Goal: Task Accomplishment & Management: Complete application form

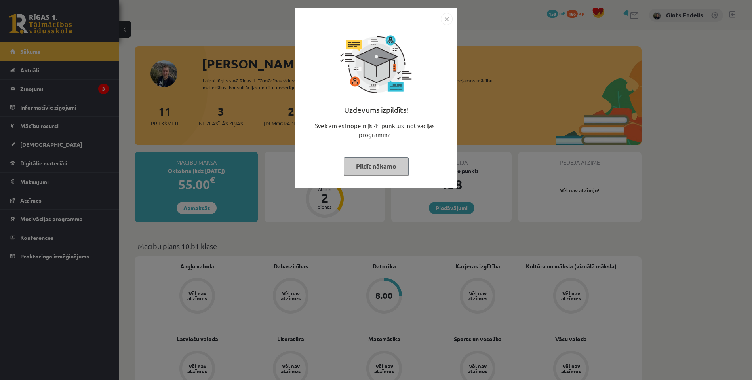
click at [450, 21] on img "Close" at bounding box center [447, 19] width 12 height 12
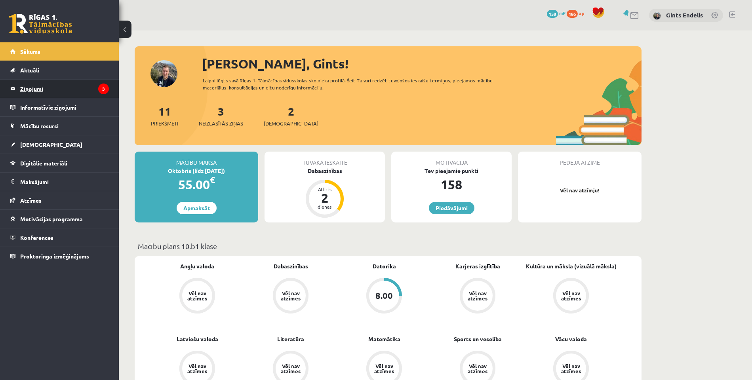
click at [28, 87] on legend "Ziņojumi 3" at bounding box center [64, 89] width 89 height 18
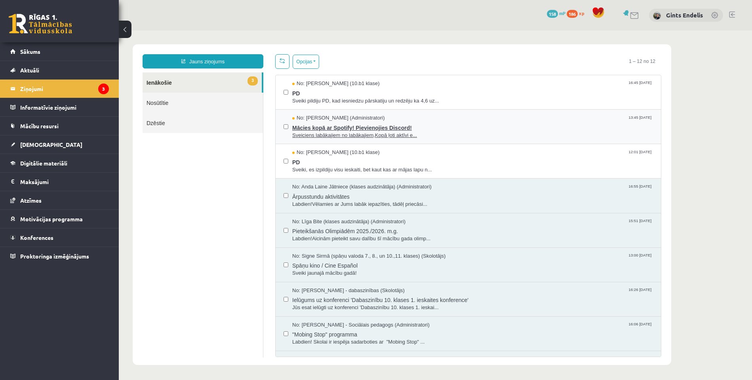
click at [331, 128] on span "Mācies kopā ar Spotify! Pievienojies Discord!" at bounding box center [472, 127] width 361 height 10
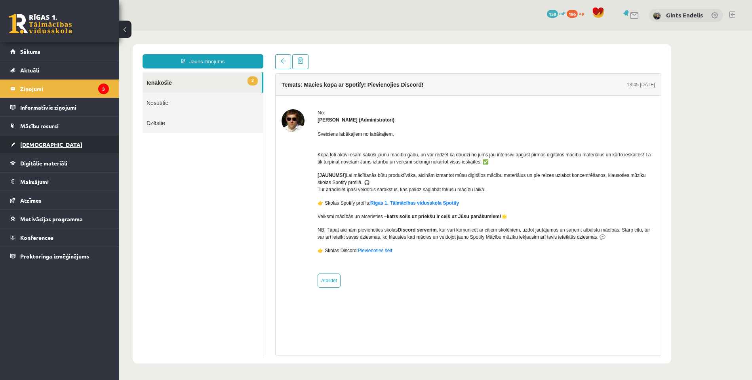
click at [32, 145] on span "[DEMOGRAPHIC_DATA]" at bounding box center [51, 144] width 62 height 7
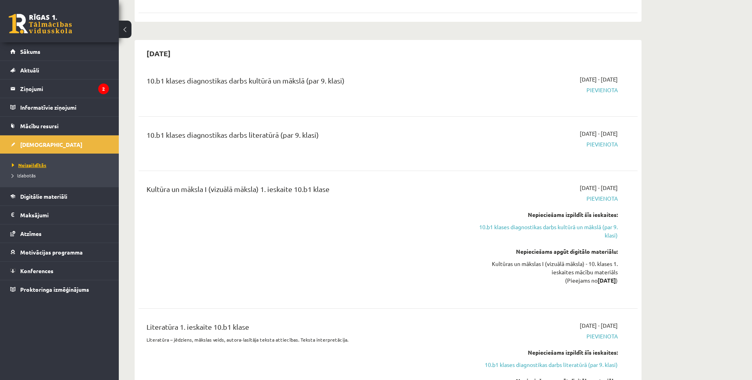
scroll to position [235, 0]
click at [45, 197] on span "Digitālie materiāli" at bounding box center [43, 196] width 47 height 7
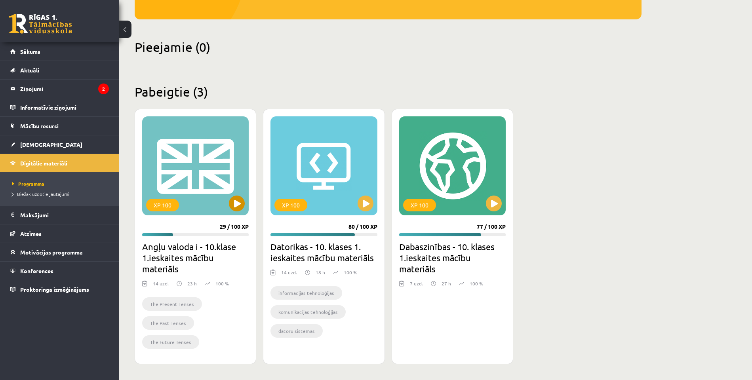
scroll to position [162, 0]
click at [38, 147] on span "[DEMOGRAPHIC_DATA]" at bounding box center [51, 144] width 62 height 7
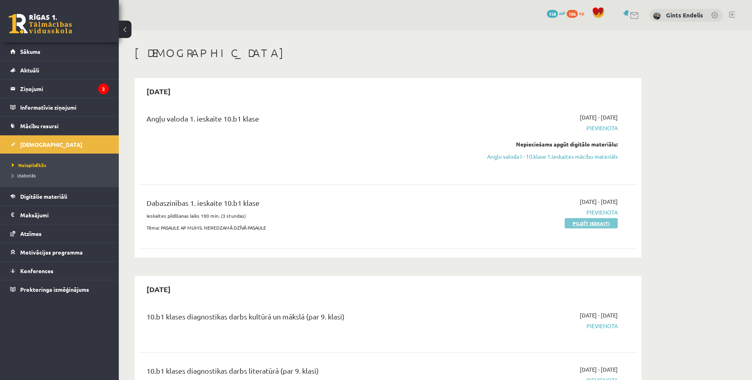
click at [590, 223] on link "Pildīt ieskaiti" at bounding box center [591, 223] width 53 height 10
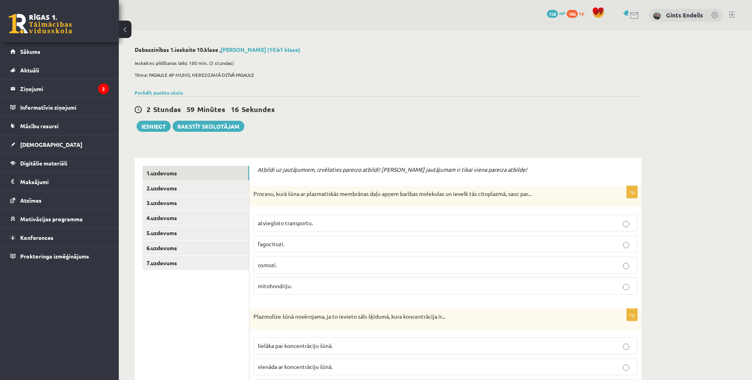
click at [274, 243] on span "fagocitozi." at bounding box center [271, 243] width 27 height 7
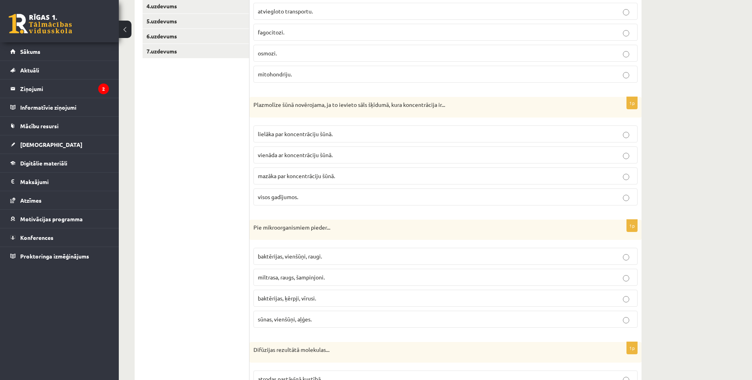
scroll to position [199, 0]
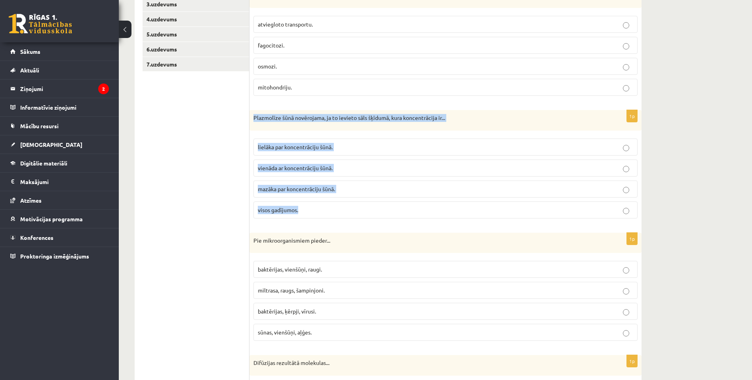
drag, startPoint x: 304, startPoint y: 211, endPoint x: 254, endPoint y: 107, distance: 115.6
copy div "Plazmolīze šūnā novērojama, ja to ievieto sāls šķīdumā, kura koncentrācija ir..…"
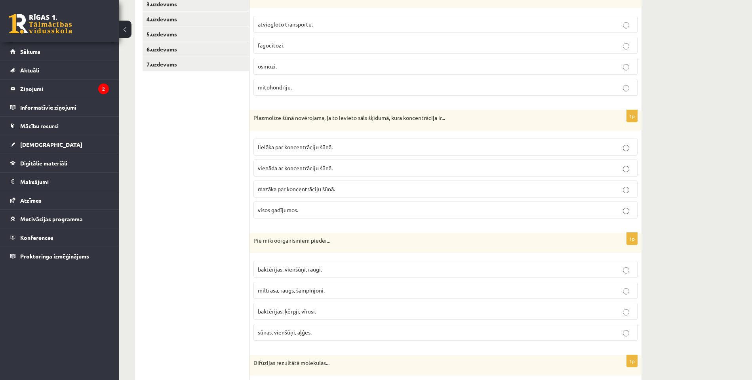
click at [284, 147] on span "lielāka par koncentrāciju šūnā." at bounding box center [295, 146] width 75 height 7
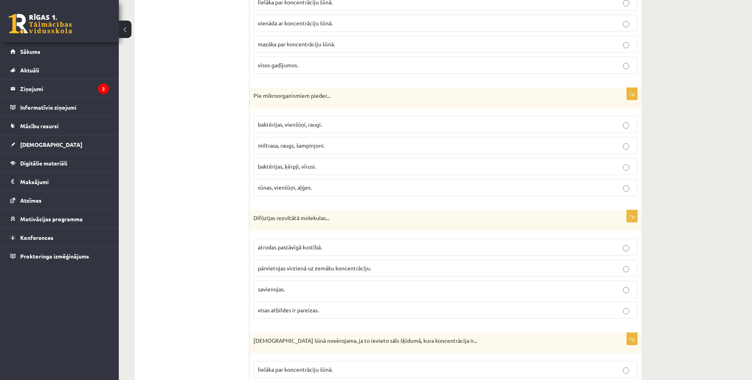
scroll to position [345, 0]
click at [277, 189] on p "sūnas, vienšūņi, aļģes." at bounding box center [445, 186] width 375 height 8
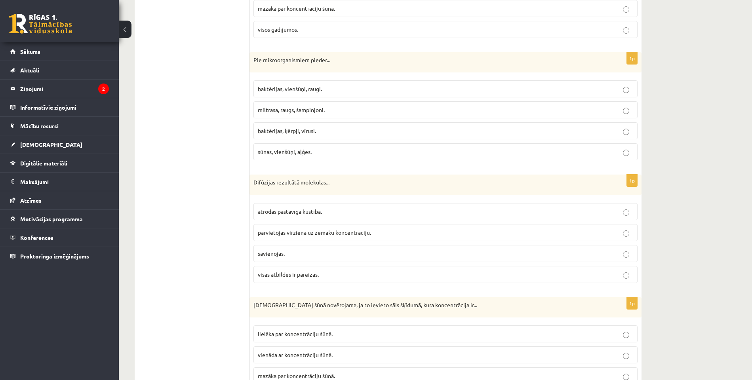
scroll to position [369, 0]
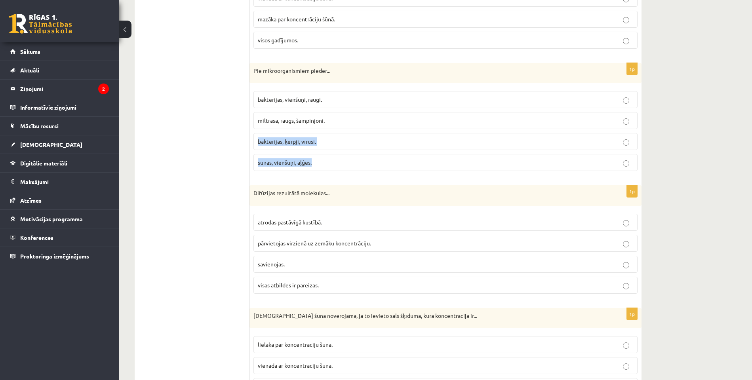
drag, startPoint x: 318, startPoint y: 163, endPoint x: 293, endPoint y: 133, distance: 38.8
click at [293, 134] on fieldset "baktērijas, vienšūņi, raugi. miltrasa, raugs, šampinjoni. baktērijas, [GEOGRAPH…" at bounding box center [445, 130] width 384 height 86
click at [295, 103] on label "baktērijas, vienšūņi, raugi." at bounding box center [445, 99] width 384 height 17
drag, startPoint x: 313, startPoint y: 163, endPoint x: 254, endPoint y: 67, distance: 112.7
click at [254, 67] on div "1p Pie mikroorganismiem pieder... baktērijas, [GEOGRAPHIC_DATA], raugi. miltras…" at bounding box center [445, 120] width 392 height 115
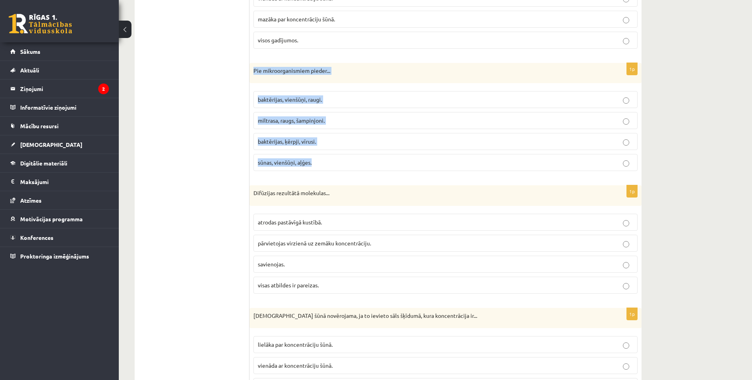
copy div "Pie mikroorganismiem pieder... baktērijas, vienšūņi, raugi. miltrasa, raugs, ša…"
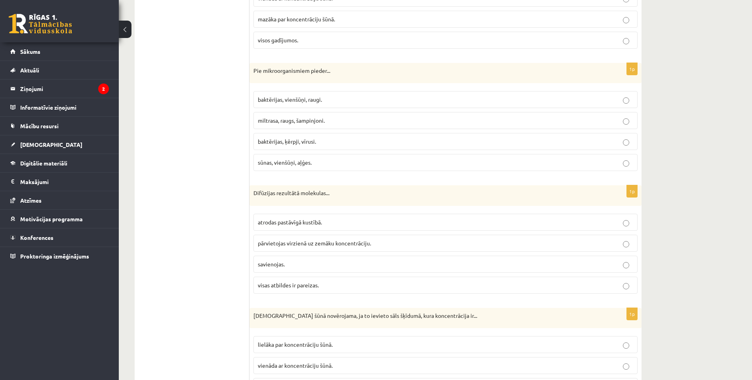
click at [334, 99] on p "baktērijas, vienšūņi, raugi." at bounding box center [445, 99] width 375 height 8
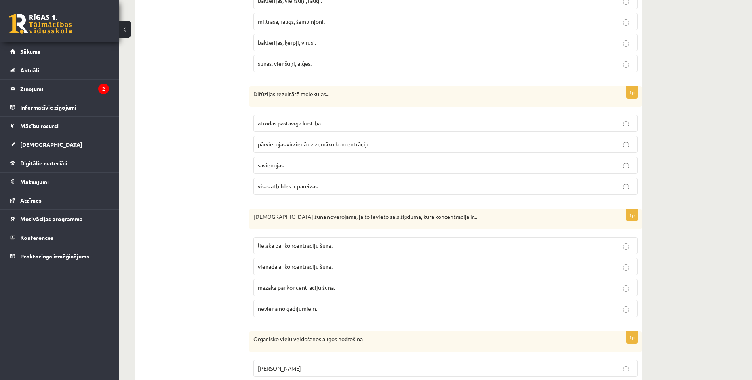
scroll to position [469, 0]
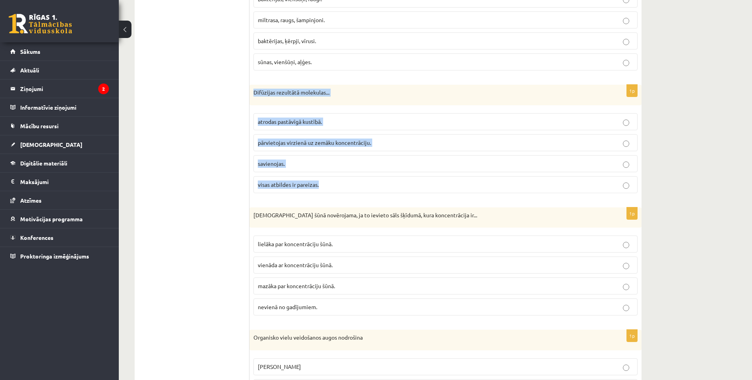
drag, startPoint x: 324, startPoint y: 184, endPoint x: 263, endPoint y: 85, distance: 115.7
click at [263, 85] on div "1p Difūzijas rezultātā molekulas... atrodas pastāvīgā kustībā. [GEOGRAPHIC_DATA…" at bounding box center [445, 142] width 392 height 115
copy div "Difūzijas rezultātā molekulas... atrodas pastāvīgā kustībā. pārvietojas virzien…"
click at [356, 144] on p "pārvietojas virzienā uz zemāku koncentrāciju." at bounding box center [445, 143] width 375 height 8
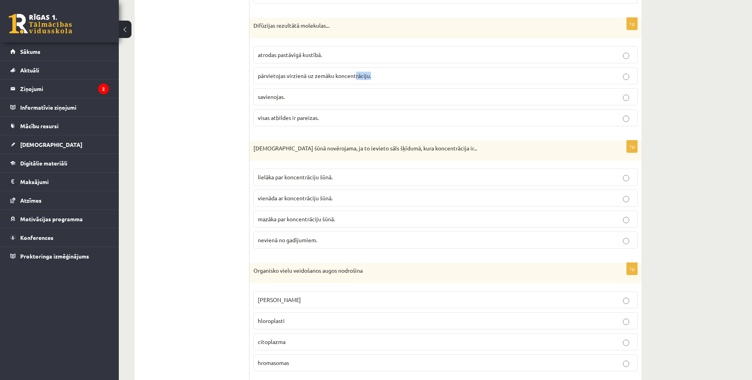
scroll to position [537, 0]
click at [313, 216] on span "mazāka par koncentrāciju šūnā." at bounding box center [296, 218] width 77 height 7
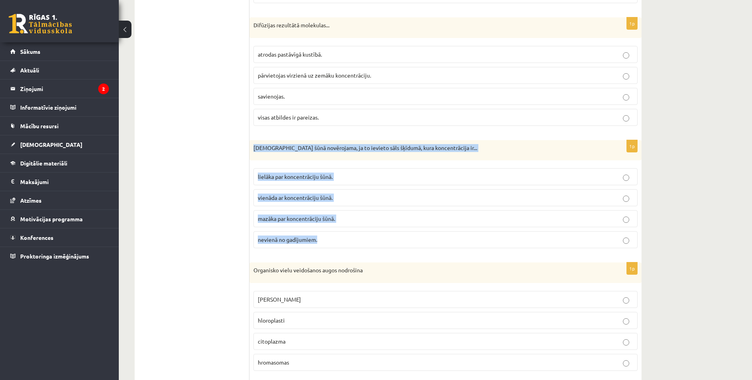
drag, startPoint x: 317, startPoint y: 241, endPoint x: 253, endPoint y: 146, distance: 114.5
click at [253, 146] on div "1p Deplazmolīze šūnā novērojama, ja to ievieto sāls šķīdumā, kura koncentrācija…" at bounding box center [445, 197] width 392 height 115
copy div "[DEMOGRAPHIC_DATA] šūnā novērojama, ja to ievieto sāls šķīdumā, kura koncentrāc…"
click at [360, 215] on p "mazāka par koncentrāciju šūnā." at bounding box center [445, 219] width 375 height 8
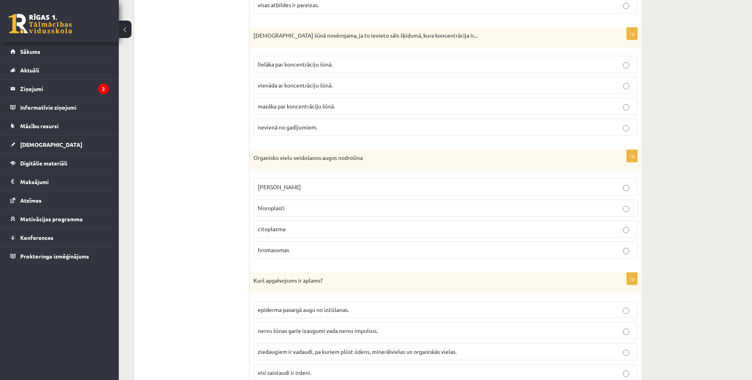
scroll to position [652, 0]
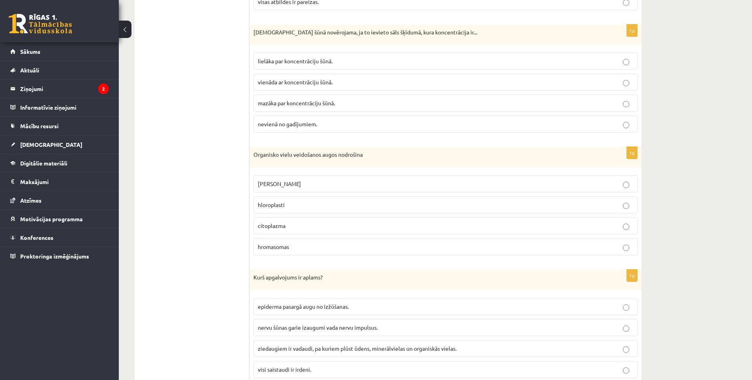
click at [363, 222] on p "citoplazma" at bounding box center [445, 226] width 375 height 8
click at [362, 223] on p "citoplazma" at bounding box center [445, 226] width 375 height 8
click at [371, 211] on label "hloroplasti" at bounding box center [445, 204] width 384 height 17
click at [275, 181] on span "[PERSON_NAME]" at bounding box center [279, 183] width 43 height 7
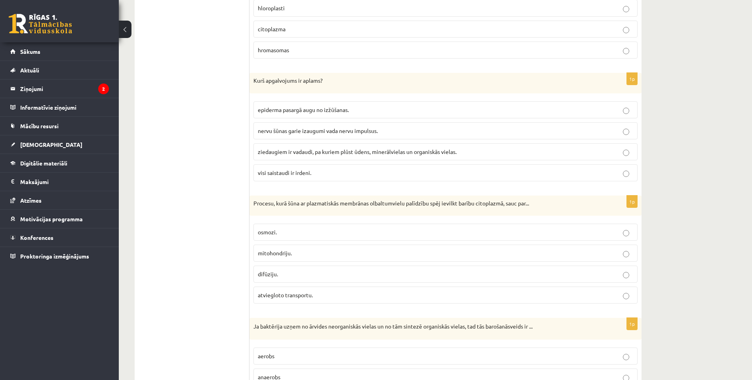
scroll to position [849, 0]
click at [385, 174] on p "visi saistaudi ir irdeni." at bounding box center [445, 173] width 375 height 8
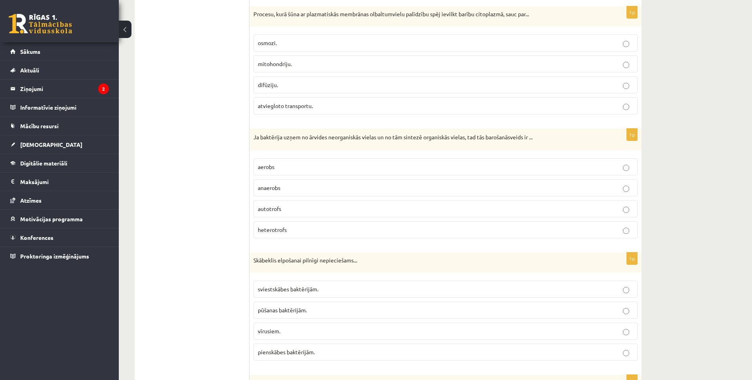
scroll to position [1039, 0]
click at [344, 86] on p "difūziju." at bounding box center [445, 84] width 375 height 8
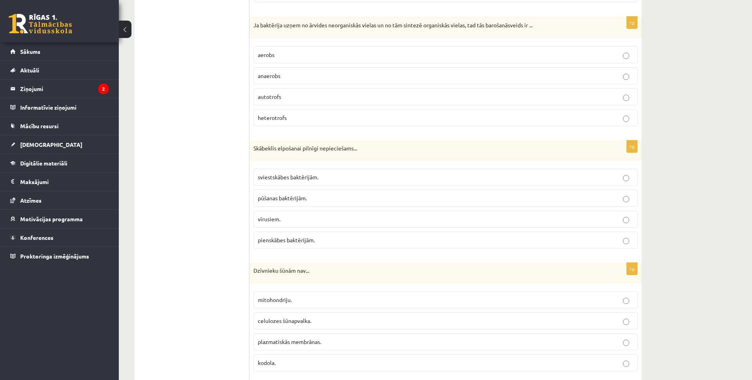
scroll to position [1151, 0]
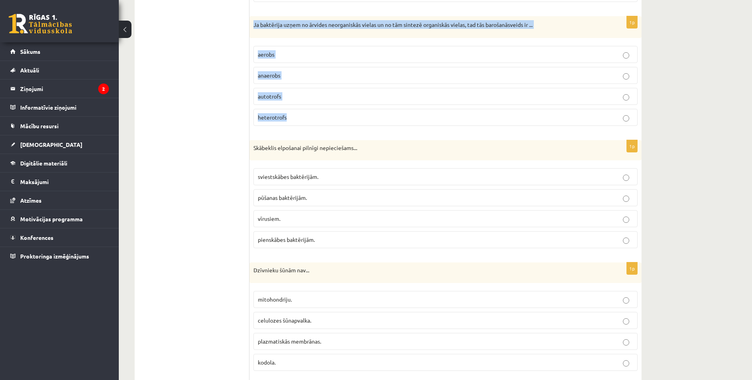
drag, startPoint x: 293, startPoint y: 116, endPoint x: 253, endPoint y: 21, distance: 102.4
click at [253, 21] on div "1p Ja baktērija uzņem no ārvides neorganiskās vielas un no tām sintezē organisk…" at bounding box center [445, 74] width 392 height 116
copy div "Ja baktērija uzņem no ārvides neorganiskās vielas un no tām sintezē organiskās …"
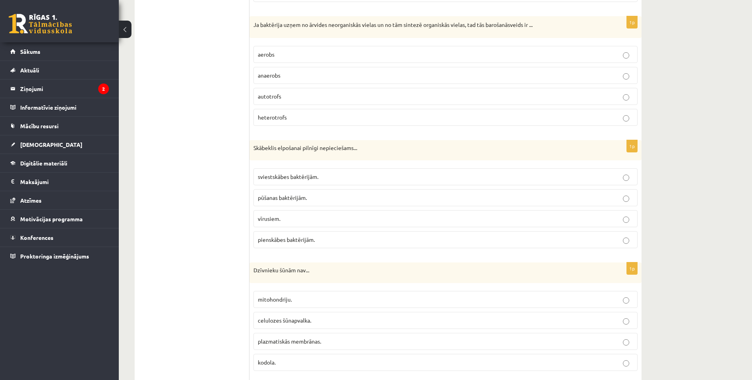
click at [273, 93] on span "autotrofs" at bounding box center [269, 96] width 23 height 7
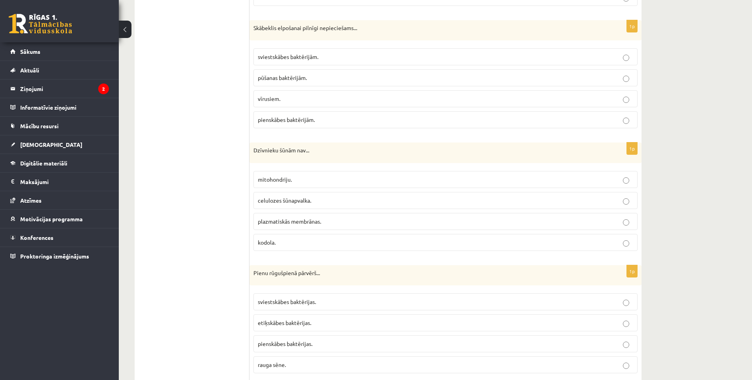
scroll to position [1274, 0]
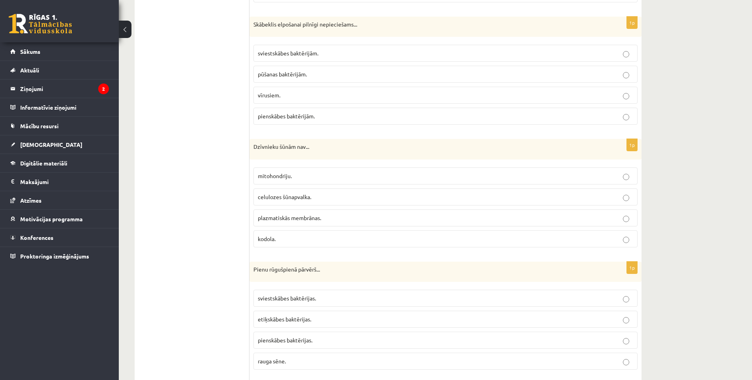
click at [322, 114] on p "pienskābes baktērijām." at bounding box center [445, 116] width 375 height 8
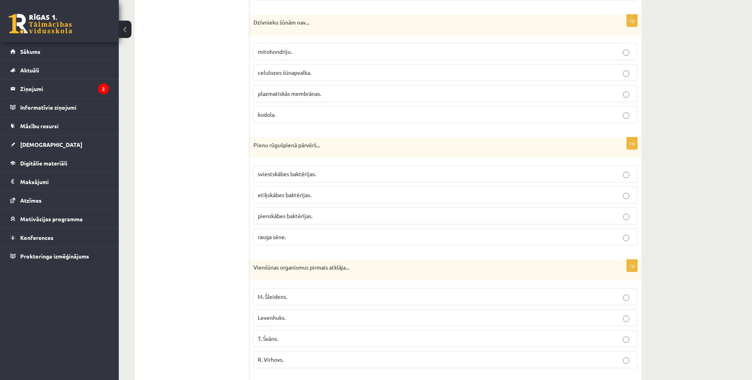
scroll to position [1399, 0]
click at [281, 69] on span "celulozes šūnapvalka." at bounding box center [284, 72] width 53 height 7
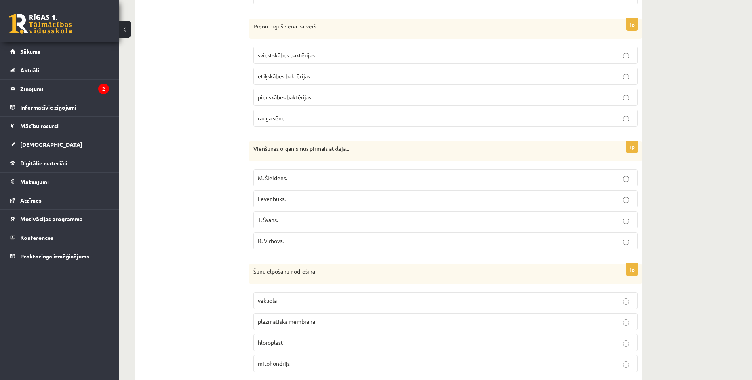
click at [295, 93] on span "pienskābes baktērijas." at bounding box center [285, 96] width 55 height 7
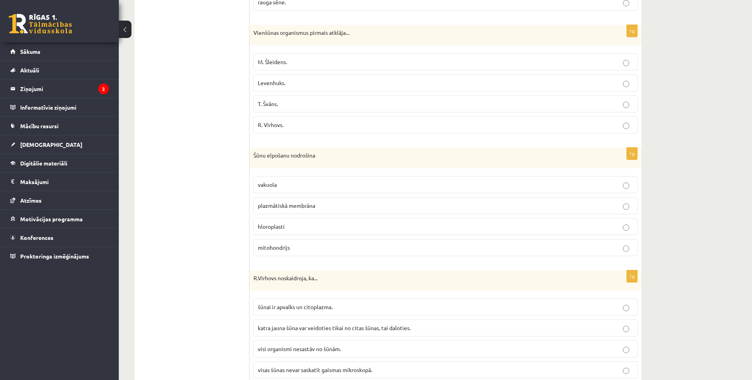
scroll to position [1634, 0]
drag, startPoint x: 289, startPoint y: 120, endPoint x: 255, endPoint y: 56, distance: 72.6
click at [255, 56] on fieldset "M. [GEOGRAPHIC_DATA]. Levenhuks. [PERSON_NAME]. [PERSON_NAME][GEOGRAPHIC_DATA]." at bounding box center [445, 92] width 384 height 86
drag, startPoint x: 286, startPoint y: 120, endPoint x: 256, endPoint y: 27, distance: 98.3
click at [256, 27] on div "1p Vienšūnas organismus pirmais atklāja... M. [GEOGRAPHIC_DATA]. Levenhuks. [PE…" at bounding box center [445, 82] width 392 height 115
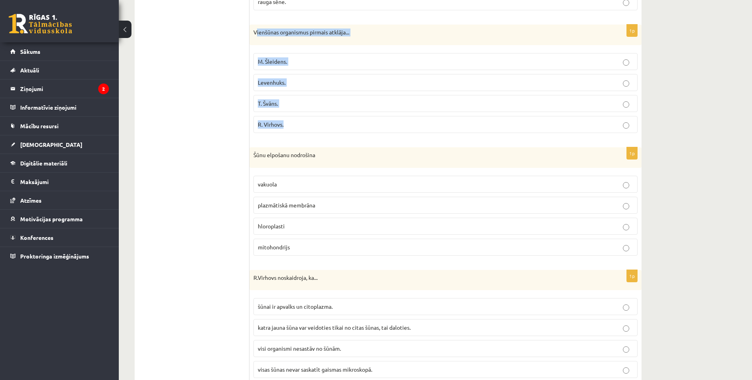
drag, startPoint x: 258, startPoint y: 27, endPoint x: 251, endPoint y: 27, distance: 6.7
drag, startPoint x: 263, startPoint y: 35, endPoint x: 266, endPoint y: 44, distance: 9.4
click at [263, 35] on div "Vienšūnas organismus pirmais atklāja..." at bounding box center [445, 35] width 392 height 21
drag, startPoint x: 286, startPoint y: 123, endPoint x: 253, endPoint y: 25, distance: 103.2
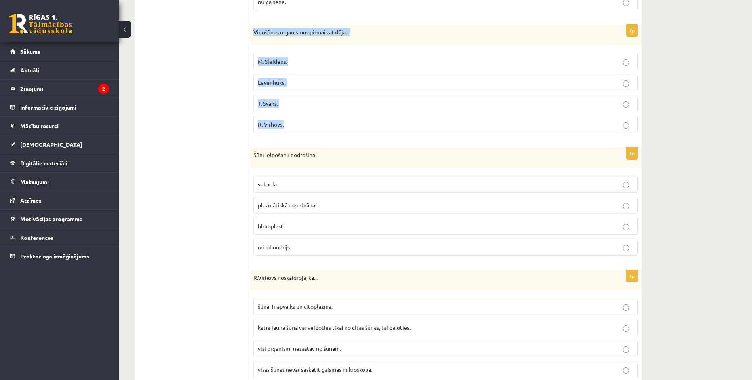
click at [253, 25] on div "1p Vienšūnas organismus pirmais atklāja... M. [GEOGRAPHIC_DATA]. Levenhuks. [PE…" at bounding box center [445, 82] width 392 height 115
copy div "Vienšūnas organismus pirmais atklāja... M. [GEOGRAPHIC_DATA]. Levenhuks. [PERSO…"
drag, startPoint x: 298, startPoint y: 80, endPoint x: 302, endPoint y: 84, distance: 5.6
click at [298, 80] on p "Levenhuks." at bounding box center [445, 82] width 375 height 8
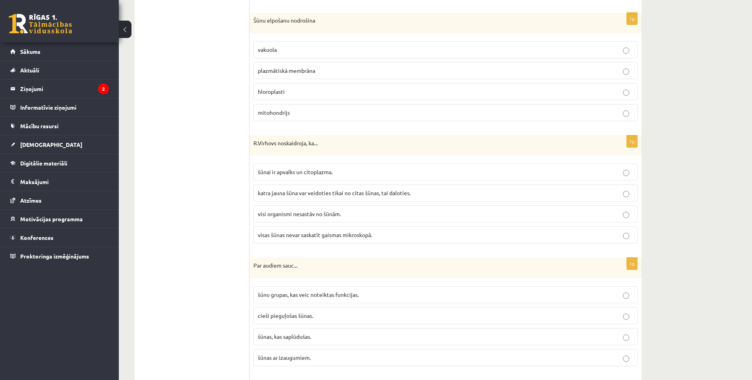
scroll to position [1770, 0]
drag, startPoint x: 297, startPoint y: 107, endPoint x: 253, endPoint y: 13, distance: 103.8
click at [253, 13] on div "1p Šūnu elpošanu nodrošina [GEOGRAPHIC_DATA] plazmātiskā membrāna hloroplasti m…" at bounding box center [445, 68] width 392 height 115
copy div "Šūnu elpošanu nodrošina vakuola plazmātiskā membrāna hloroplasti mitohondrijs"
click at [268, 107] on span "mitohondrijs" at bounding box center [274, 110] width 32 height 7
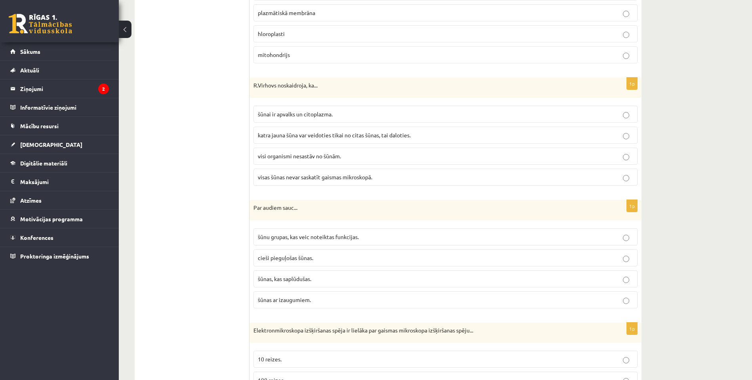
scroll to position [1827, 0]
click at [348, 131] on span "katra jauna šūna var veidoties tikai no citas šūnas, tai daloties." at bounding box center [334, 134] width 153 height 7
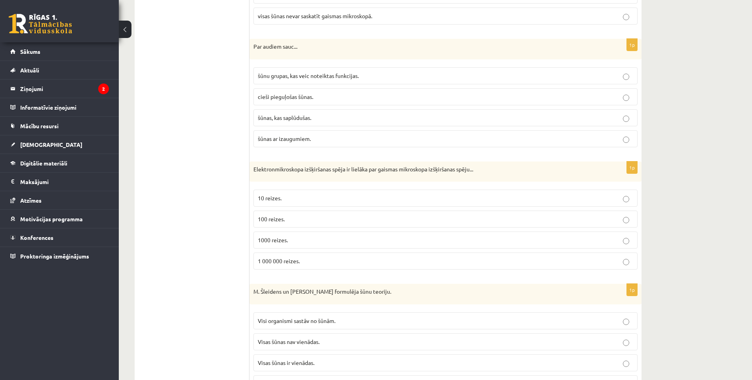
scroll to position [1980, 0]
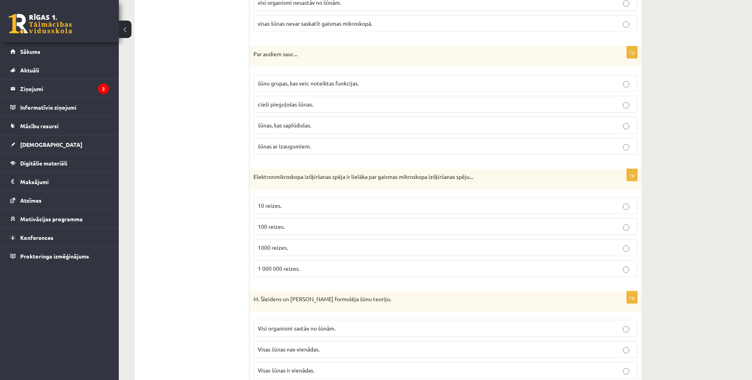
drag, startPoint x: 274, startPoint y: 82, endPoint x: 282, endPoint y: 89, distance: 10.7
click at [274, 82] on span "šūnu grupas, kas veic noteiktas funkcijas." at bounding box center [308, 83] width 101 height 7
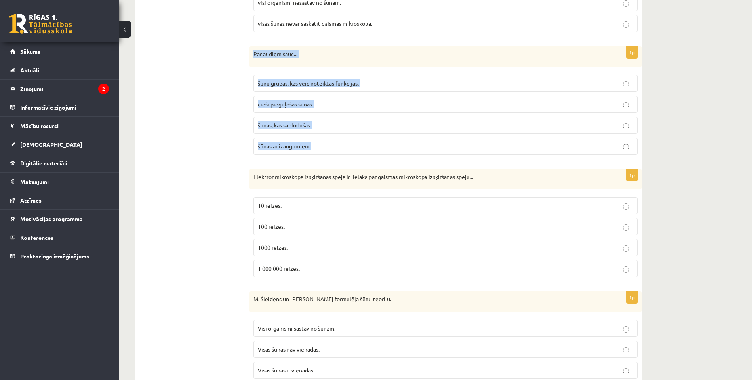
drag, startPoint x: 306, startPoint y: 140, endPoint x: 253, endPoint y: 45, distance: 108.6
click at [253, 46] on div "1p Par audiem sauc... šūnu grupas, kas veic noteiktas funkcijas. cieši pieguļoš…" at bounding box center [445, 103] width 392 height 115
copy div "Par audiem sauc... šūnu grupas, kas veic noteiktas funkcijas. cieši pieguļošas …"
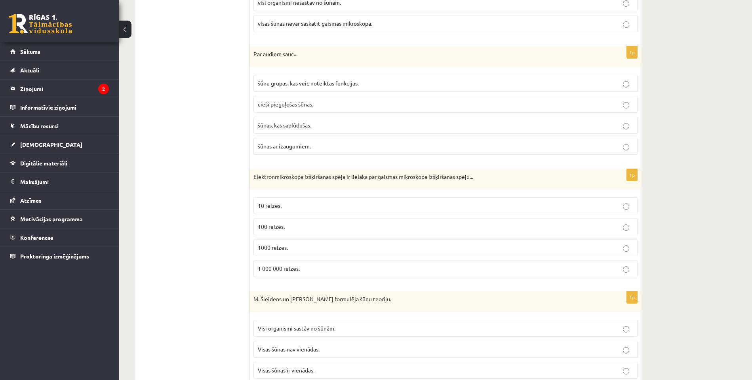
click at [299, 186] on div "1p Elektronmikroskopa izšķiršanas spēja ir lielāka par gaismas mikroskopa izšķi…" at bounding box center [445, 226] width 392 height 115
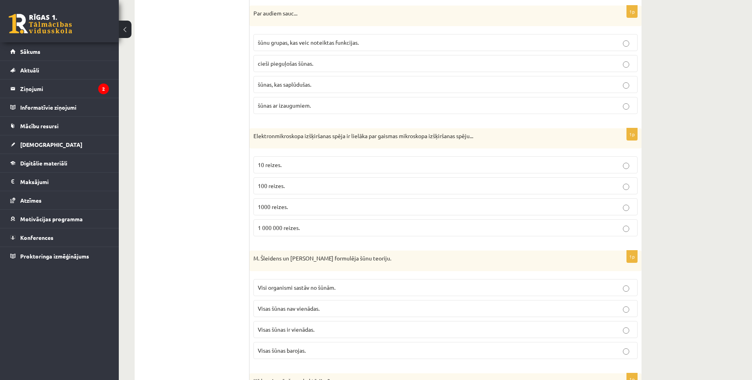
scroll to position [2021, 0]
click at [299, 202] on p "1000 reizes." at bounding box center [445, 206] width 375 height 8
click at [300, 181] on p "100 reizes." at bounding box center [445, 185] width 375 height 8
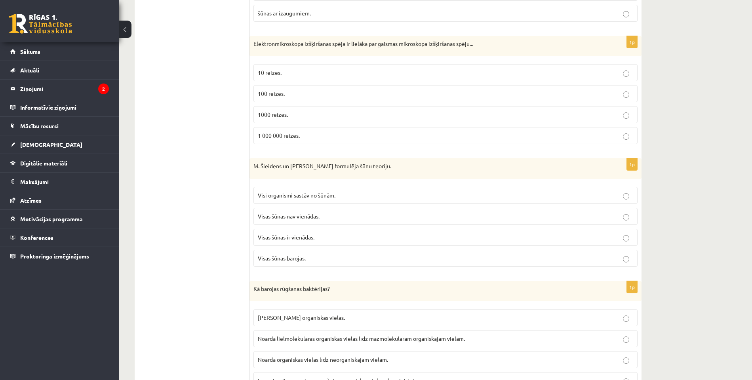
scroll to position [2114, 0]
click at [307, 232] on p "Visas šūnas ir vienādas." at bounding box center [445, 236] width 375 height 8
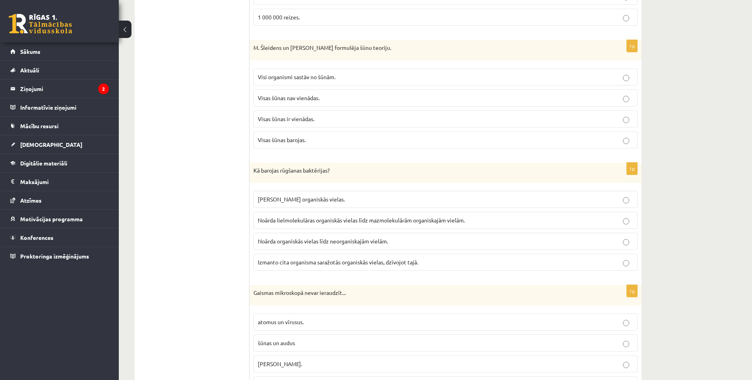
scroll to position [2232, 0]
click at [311, 194] on span "[PERSON_NAME] organiskās vielas." at bounding box center [301, 197] width 87 height 7
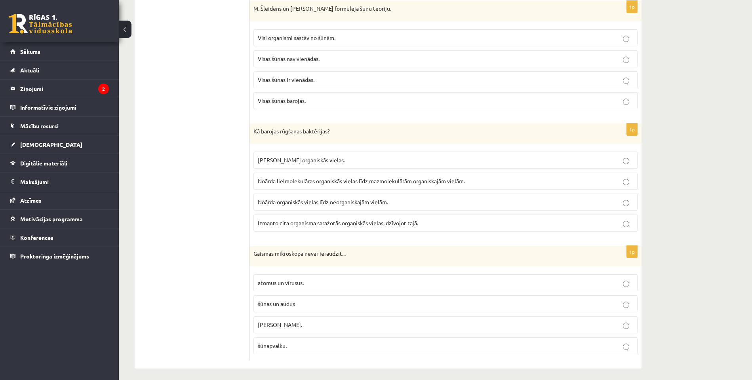
scroll to position [2270, 0]
drag, startPoint x: 270, startPoint y: 282, endPoint x: 270, endPoint y: 287, distance: 5.2
click at [270, 283] on label "atomus un vīrusus." at bounding box center [445, 283] width 384 height 17
click at [270, 296] on label "šūnas un audus" at bounding box center [445, 304] width 384 height 17
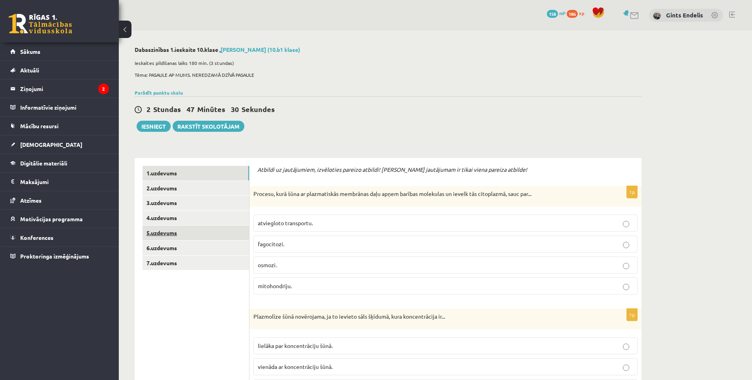
scroll to position [0, 0]
click at [164, 188] on link "2.uzdevums" at bounding box center [196, 188] width 107 height 15
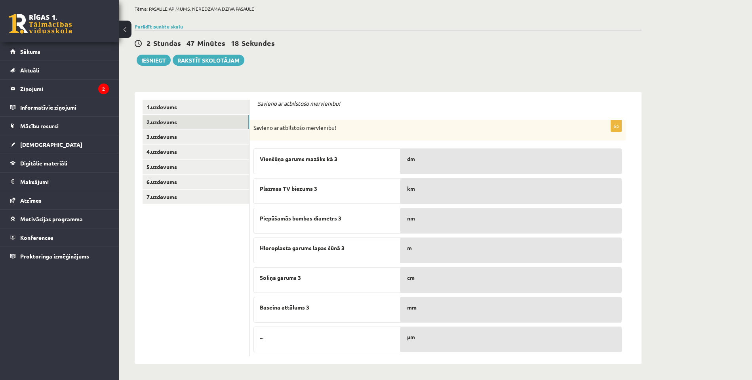
scroll to position [66, 0]
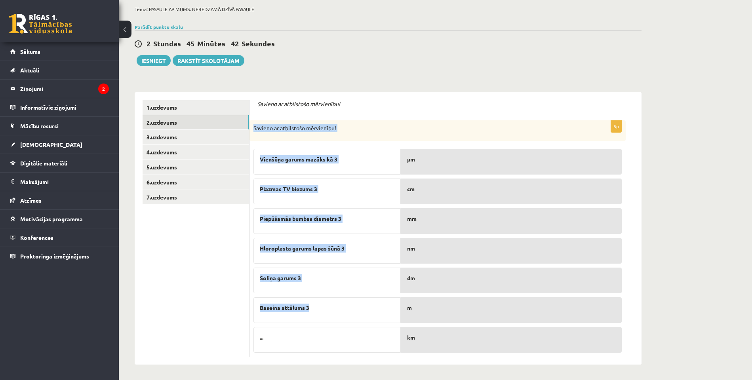
drag, startPoint x: 308, startPoint y: 304, endPoint x: 330, endPoint y: 114, distance: 191.4
click at [330, 114] on form "Savieno ar atbilstošo mērvienību! 6p Savieno ar atbilstošo mērvienību! Vienšūņa…" at bounding box center [445, 228] width 376 height 257
copy div "Savieno ar atbilstošo mērvienību! Vienšūņa garums mazāks kā 3 Plazmas TV biezum…"
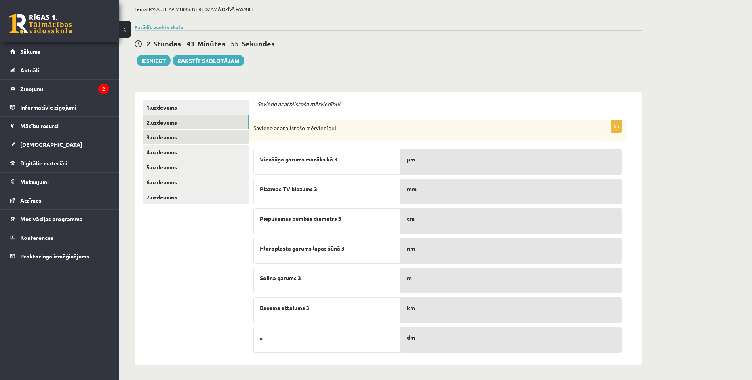
click at [224, 140] on link "3.uzdevums" at bounding box center [196, 137] width 107 height 15
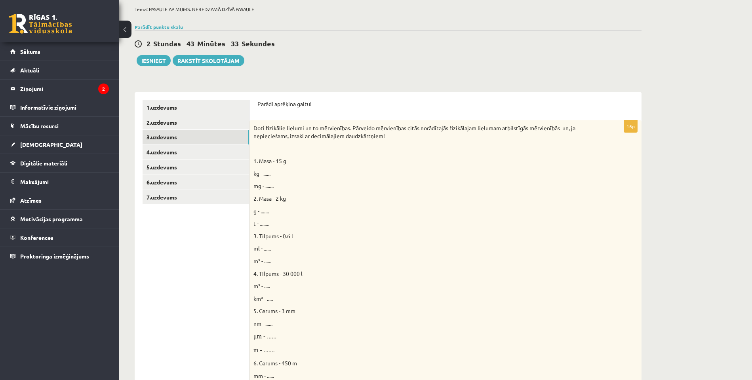
scroll to position [0, 0]
click at [269, 173] on span "kg - ......" at bounding box center [261, 173] width 17 height 7
click at [266, 173] on span "kg - ......" at bounding box center [261, 173] width 17 height 7
drag, startPoint x: 266, startPoint y: 173, endPoint x: 268, endPoint y: 181, distance: 8.9
click at [266, 173] on span "kg - ......" at bounding box center [261, 173] width 17 height 7
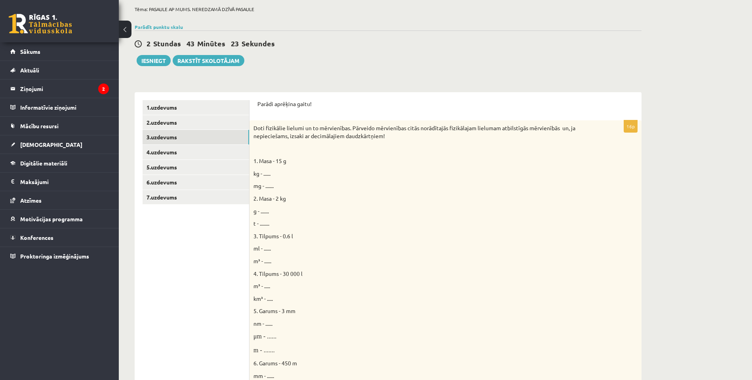
click at [266, 186] on span "mg - ......." at bounding box center [263, 185] width 20 height 7
click at [273, 186] on span "mg - ......." at bounding box center [263, 185] width 20 height 7
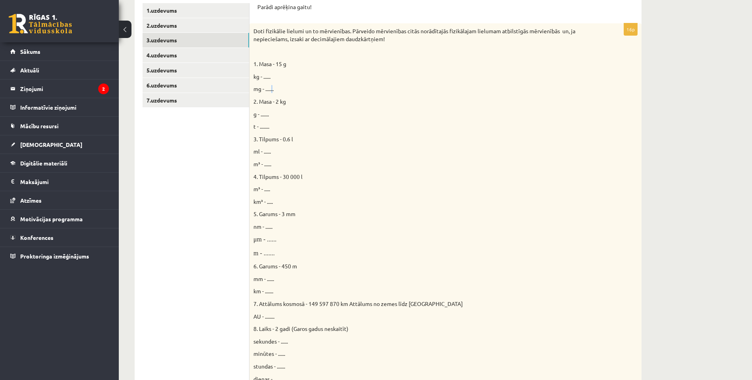
scroll to position [163, 0]
drag, startPoint x: 254, startPoint y: 60, endPoint x: 279, endPoint y: 89, distance: 37.9
click at [279, 89] on div "Doti fizikālie lielumi un to mērvienības. Pārveido mērvienības citās norādītajā…" at bounding box center [445, 207] width 392 height 368
copy div "1. Masa - 15 g kg - ...... mg - ......."
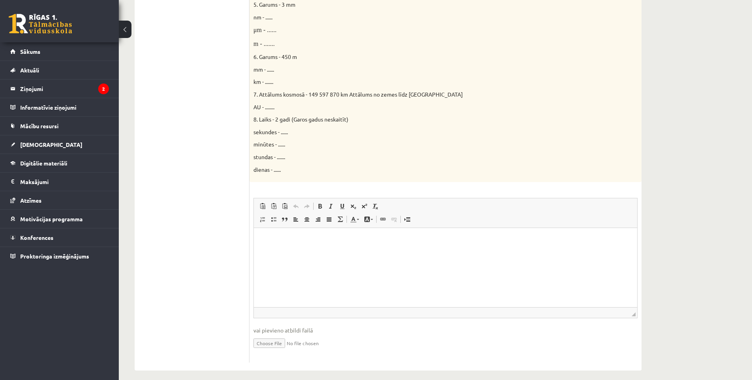
scroll to position [372, 0]
click at [276, 240] on p "Bagātinātā teksta redaktors, wiswyg-editor-user-answer-47024965708820" at bounding box center [445, 240] width 367 height 8
drag, startPoint x: 283, startPoint y: 253, endPoint x: 272, endPoint y: 253, distance: 10.7
click at [272, 253] on p "**********" at bounding box center [445, 253] width 367 height 8
drag, startPoint x: 283, startPoint y: 253, endPoint x: 315, endPoint y: 253, distance: 32.1
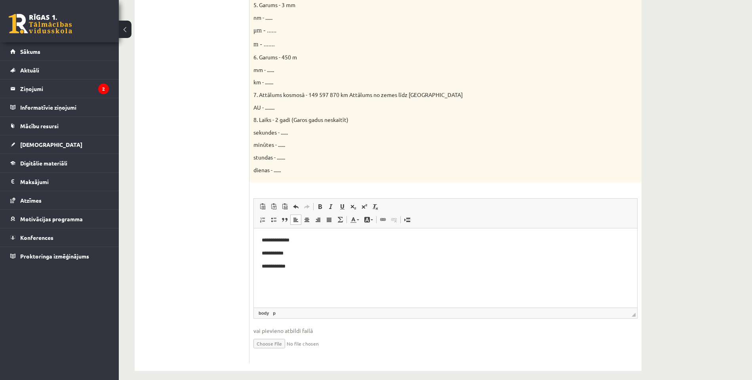
click at [284, 253] on p "**********" at bounding box center [445, 253] width 367 height 8
click at [285, 269] on p "**********" at bounding box center [445, 267] width 367 height 8
click at [371, 253] on p "**********" at bounding box center [445, 253] width 367 height 8
click at [347, 260] on body "**********" at bounding box center [445, 253] width 367 height 34
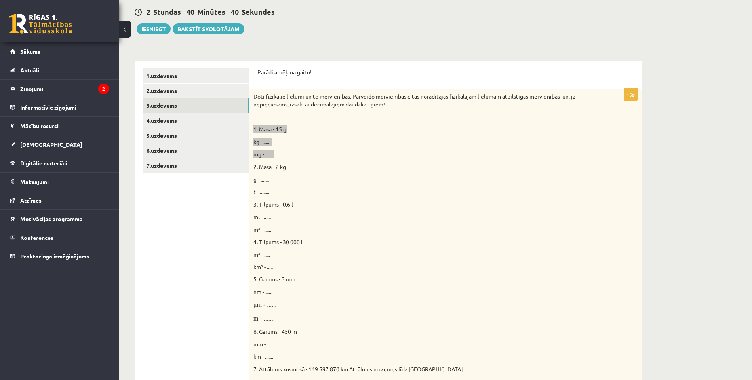
scroll to position [99, 0]
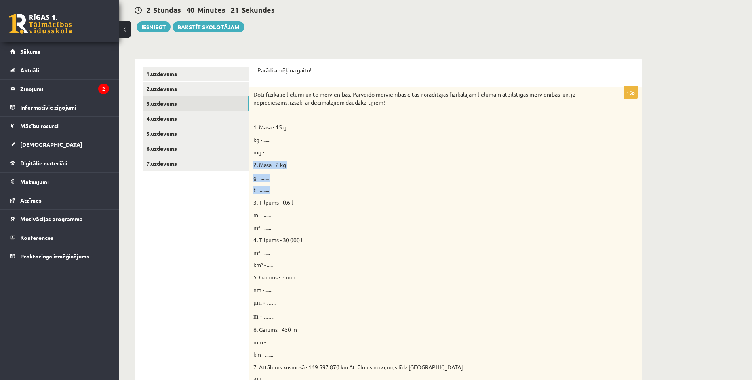
drag, startPoint x: 254, startPoint y: 162, endPoint x: 268, endPoint y: 194, distance: 35.1
click at [268, 194] on div "Doti fizikālie lielumi un to mērvienības. Pārveido mērvienības citās norādītajā…" at bounding box center [445, 271] width 392 height 368
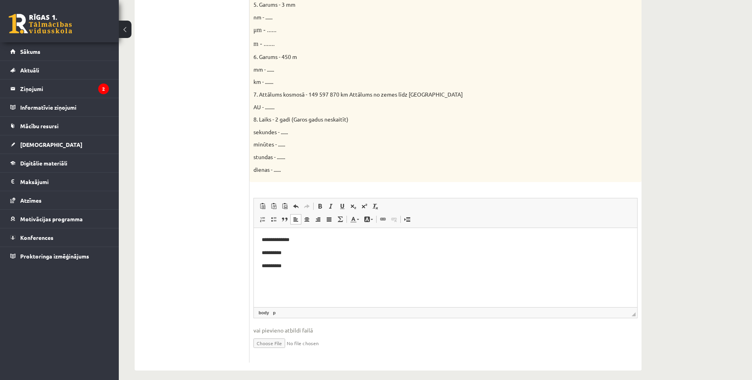
scroll to position [372, 0]
click at [314, 267] on p "**********" at bounding box center [445, 267] width 367 height 8
drag, startPoint x: 282, startPoint y: 290, endPoint x: 270, endPoint y: 291, distance: 12.0
click at [270, 291] on p "**********" at bounding box center [445, 292] width 367 height 8
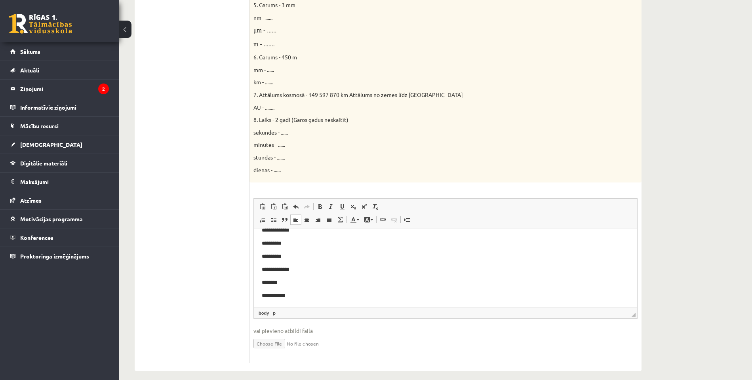
scroll to position [10, 0]
drag, startPoint x: 282, startPoint y: 297, endPoint x: 325, endPoint y: 297, distance: 43.2
click at [282, 297] on p "**********" at bounding box center [445, 296] width 367 height 8
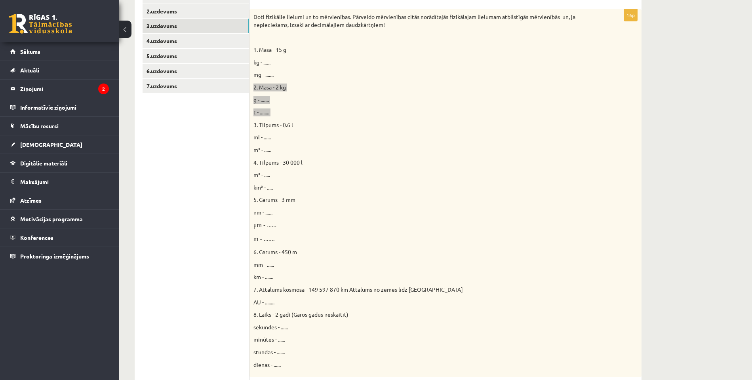
scroll to position [177, 0]
drag, startPoint x: 273, startPoint y: 148, endPoint x: 255, endPoint y: 120, distance: 33.7
click at [255, 120] on div "Doti fizikālie lielumi un to mērvienības. Pārveido mērvienības citās norādītajā…" at bounding box center [445, 194] width 392 height 368
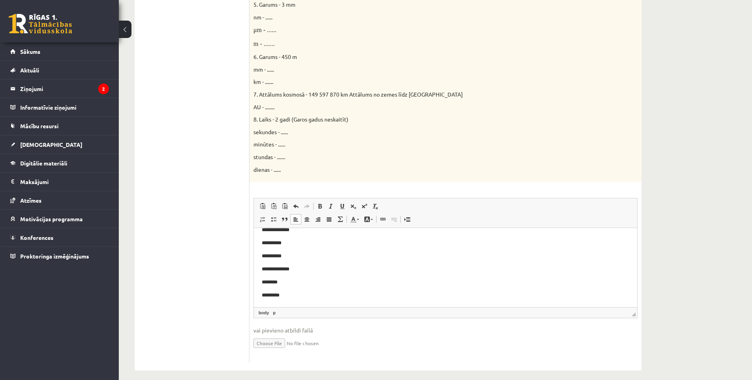
scroll to position [372, 0]
drag, startPoint x: 291, startPoint y: 296, endPoint x: 296, endPoint y: 296, distance: 5.1
click at [291, 296] on p "*********" at bounding box center [445, 296] width 367 height 8
drag, startPoint x: 282, startPoint y: 293, endPoint x: 326, endPoint y: 294, distance: 44.4
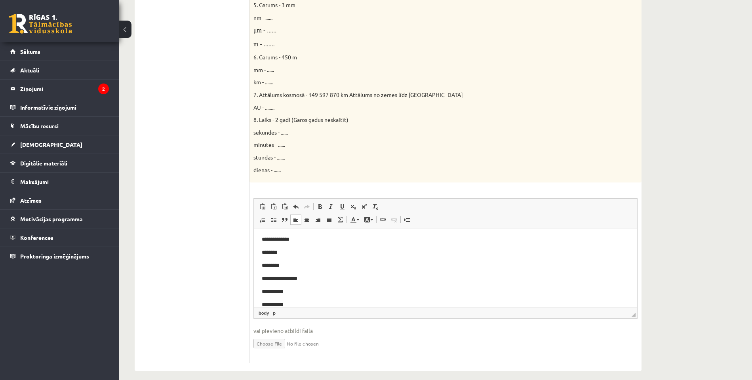
click at [283, 292] on p "**********" at bounding box center [445, 292] width 367 height 8
click at [284, 301] on p "**********" at bounding box center [445, 305] width 367 height 8
drag, startPoint x: 286, startPoint y: 304, endPoint x: 269, endPoint y: 273, distance: 35.5
click at [269, 273] on body "**********" at bounding box center [445, 252] width 367 height 112
drag, startPoint x: 283, startPoint y: 304, endPoint x: 336, endPoint y: 307, distance: 53.1
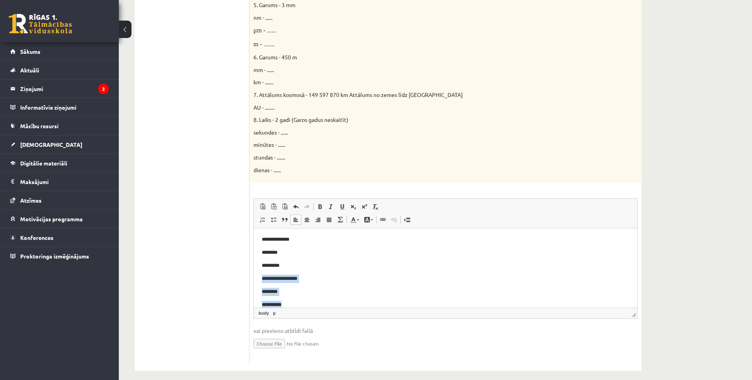
click at [284, 304] on p "**********" at bounding box center [445, 305] width 367 height 8
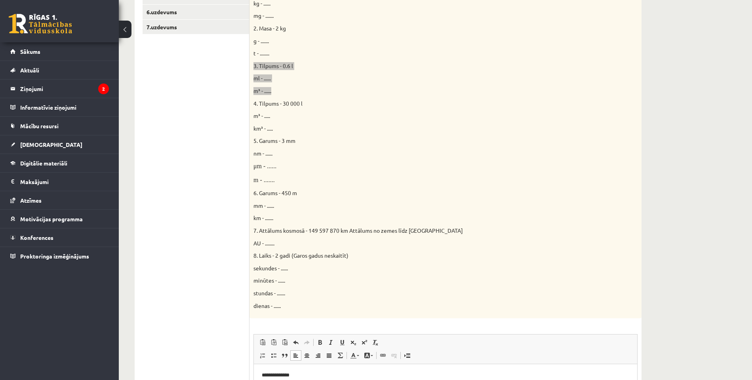
scroll to position [233, 0]
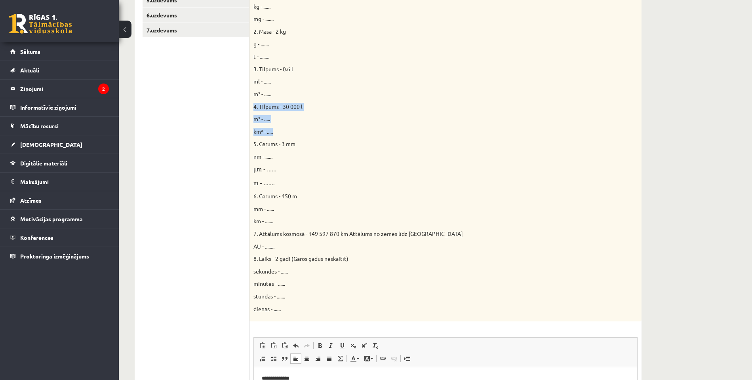
drag, startPoint x: 277, startPoint y: 129, endPoint x: 251, endPoint y: 101, distance: 38.1
click at [251, 101] on div "Doti fizikālie lielumi un to mērvienības. Pārveido mērvienības citās norādītajā…" at bounding box center [445, 137] width 392 height 368
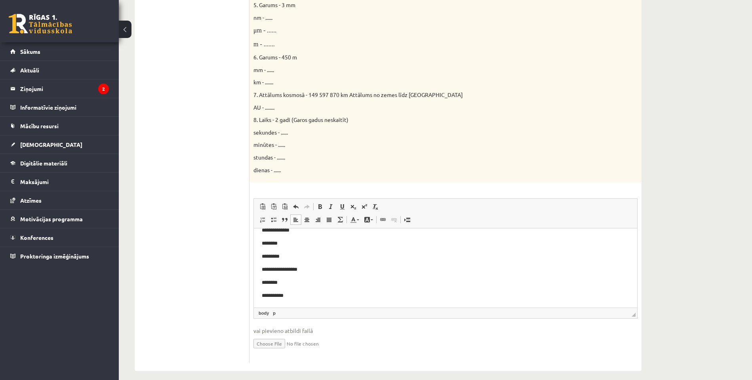
scroll to position [49, 0]
drag, startPoint x: 297, startPoint y: 295, endPoint x: 306, endPoint y: 296, distance: 9.2
click at [297, 295] on p "**********" at bounding box center [445, 296] width 367 height 8
click at [282, 293] on p "**********" at bounding box center [445, 292] width 367 height 8
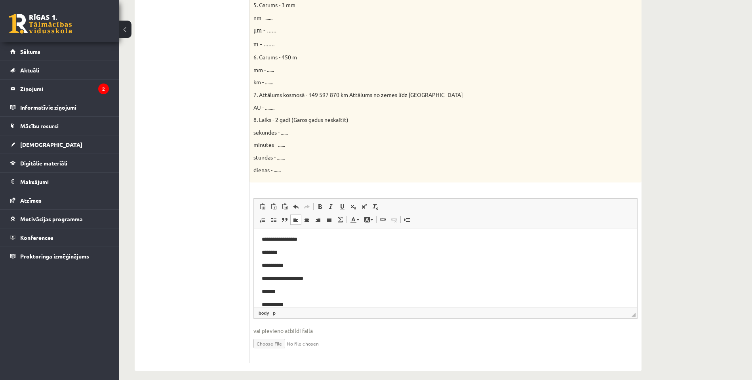
click at [284, 303] on p "**********" at bounding box center [445, 305] width 367 height 8
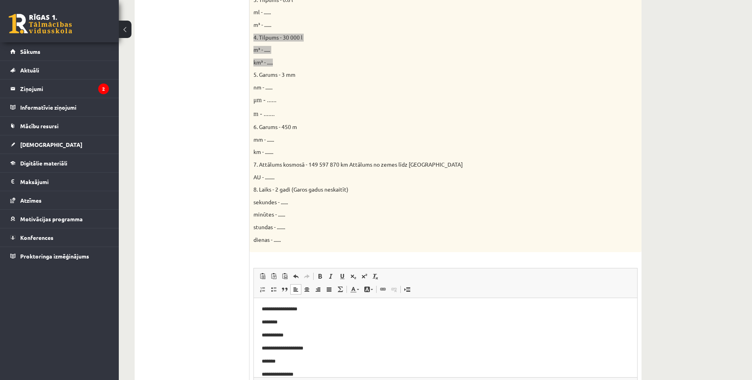
scroll to position [295, 0]
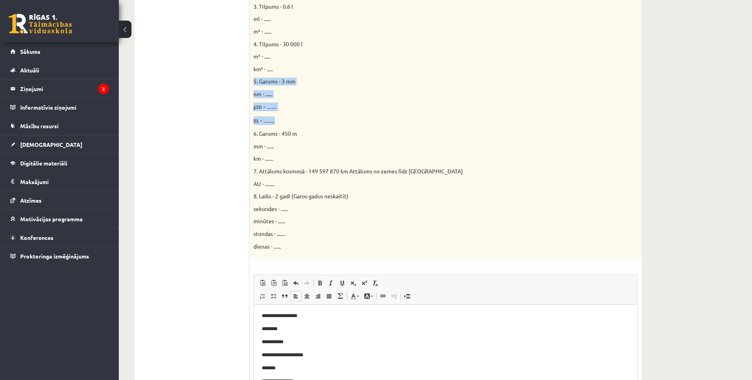
drag, startPoint x: 278, startPoint y: 119, endPoint x: 252, endPoint y: 72, distance: 53.9
click at [252, 72] on div "Doti fizikālie lielumi un to mērvienības. Pārveido mērvienības citās norādītajā…" at bounding box center [445, 75] width 392 height 368
click at [346, 353] on p "**********" at bounding box center [445, 355] width 367 height 8
click at [311, 371] on p "**********" at bounding box center [445, 372] width 367 height 8
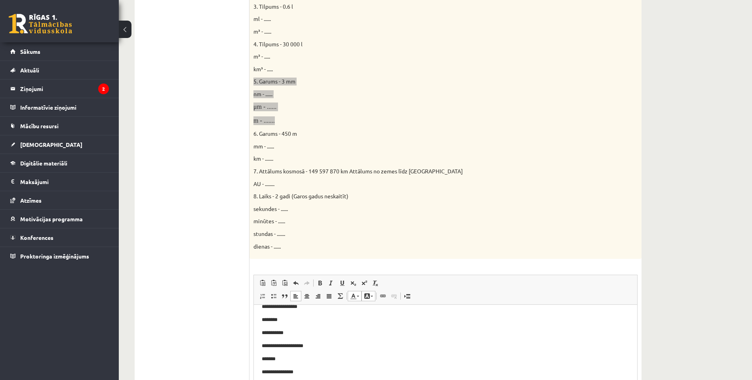
scroll to position [137, 0]
click at [284, 348] on p "**********" at bounding box center [445, 351] width 367 height 9
click at [316, 359] on p "**********" at bounding box center [445, 357] width 367 height 10
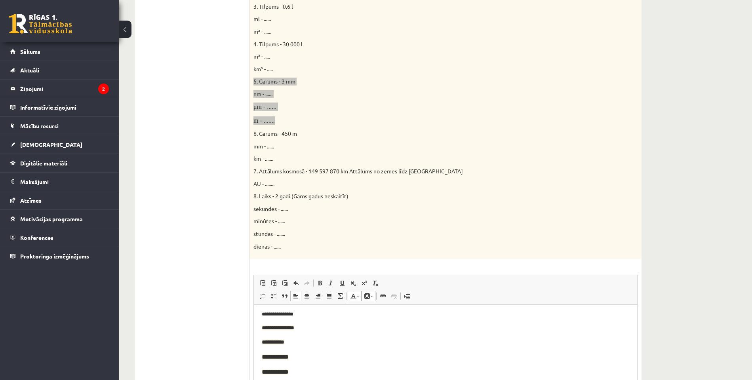
click at [316, 359] on p "**********" at bounding box center [445, 357] width 367 height 10
click at [366, 342] on p "**********" at bounding box center [445, 342] width 367 height 9
click at [294, 317] on p "**********" at bounding box center [445, 318] width 367 height 8
click at [291, 331] on span "**********" at bounding box center [278, 331] width 32 height 6
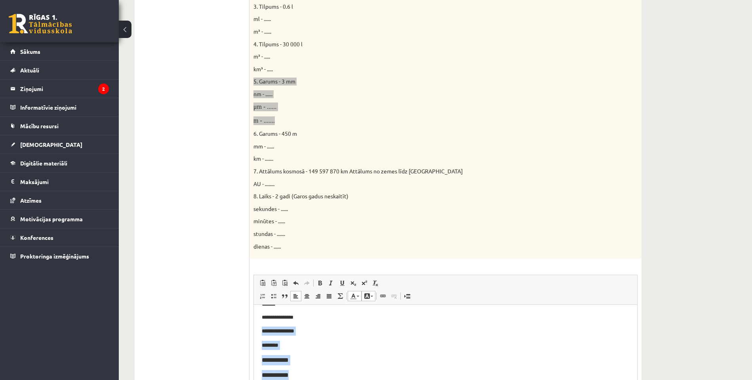
drag, startPoint x: 263, startPoint y: 331, endPoint x: 289, endPoint y: 375, distance: 51.1
click at [284, 377] on body "**********" at bounding box center [445, 275] width 367 height 211
click at [356, 291] on link "Teksta krāsa" at bounding box center [355, 296] width 14 height 10
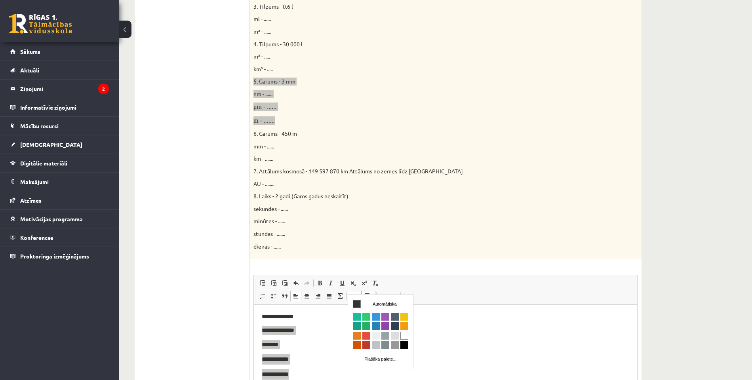
scroll to position [0, 0]
click at [357, 304] on span "Krāsa" at bounding box center [357, 304] width 8 height 8
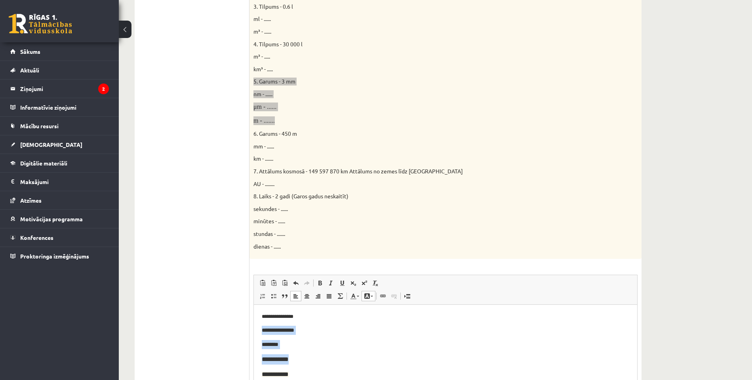
click at [366, 293] on span at bounding box center [367, 296] width 6 height 6
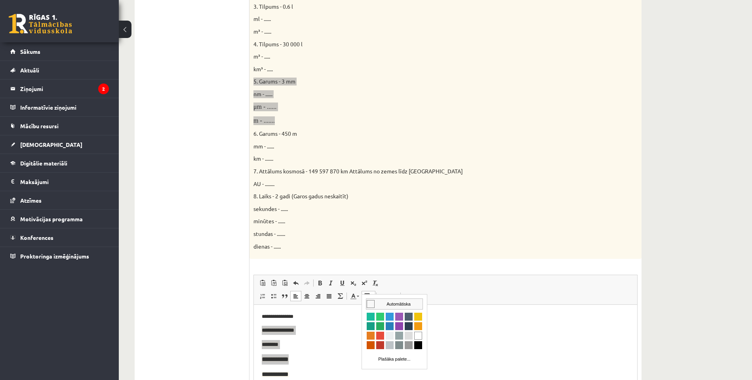
click at [372, 303] on span "Krāsa" at bounding box center [371, 304] width 8 height 8
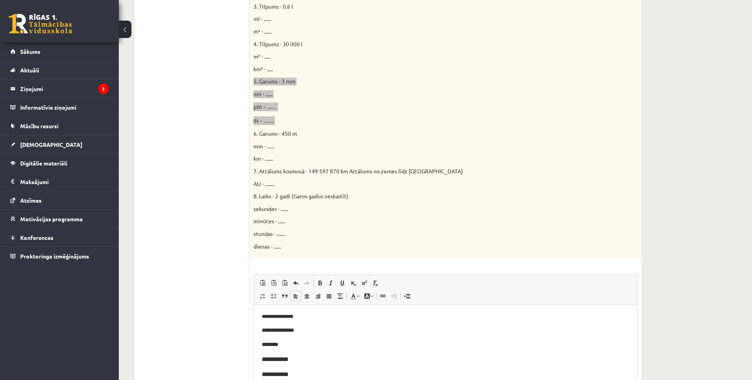
click at [352, 315] on p "**********" at bounding box center [445, 317] width 367 height 8
click at [285, 375] on p "**********" at bounding box center [445, 374] width 367 height 10
click at [282, 373] on font "**********" at bounding box center [274, 374] width 25 height 6
click at [275, 343] on span "********" at bounding box center [270, 345] width 17 height 6
click at [281, 362] on p "**********" at bounding box center [445, 359] width 367 height 10
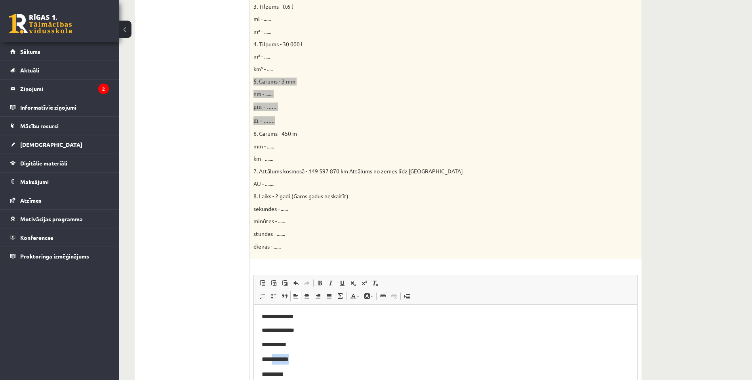
drag, startPoint x: 289, startPoint y: 358, endPoint x: 275, endPoint y: 360, distance: 13.9
click at [275, 360] on p "**********" at bounding box center [445, 359] width 367 height 10
click at [374, 357] on p "*********" at bounding box center [445, 359] width 367 height 10
click at [285, 344] on span "**********" at bounding box center [274, 345] width 25 height 6
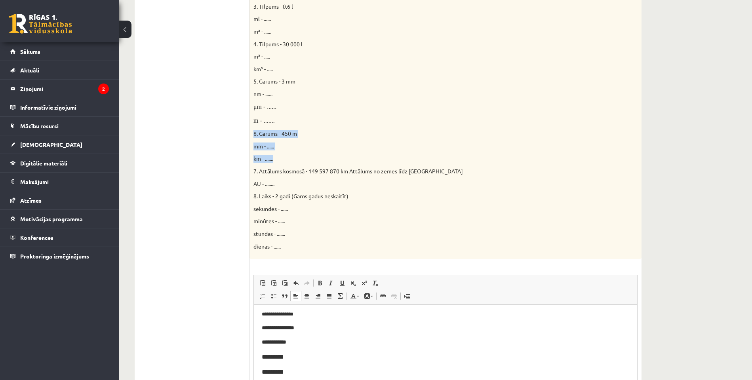
drag, startPoint x: 277, startPoint y: 155, endPoint x: 252, endPoint y: 126, distance: 38.2
click at [252, 126] on div "Doti fizikālie lielumi un to mērvienības. Pārveido mērvienības citās norādītajā…" at bounding box center [445, 75] width 392 height 368
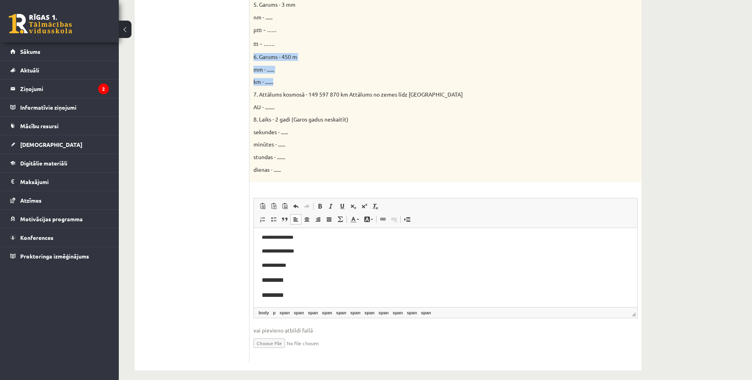
scroll to position [372, 0]
click at [303, 297] on p "*********" at bounding box center [445, 296] width 367 height 10
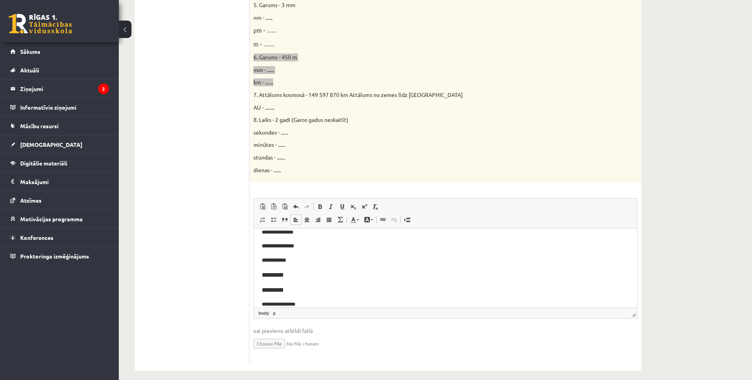
scroll to position [176, 0]
drag, startPoint x: 285, startPoint y: 304, endPoint x: 276, endPoint y: 304, distance: 8.3
click at [273, 304] on p "**********" at bounding box center [445, 306] width 367 height 8
click at [283, 292] on p "**********" at bounding box center [445, 293] width 367 height 8
click at [464, 285] on body "**********" at bounding box center [445, 185] width 367 height 250
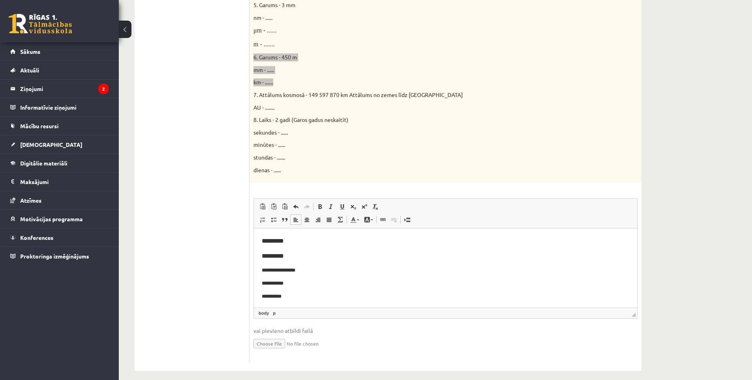
scroll to position [185, 0]
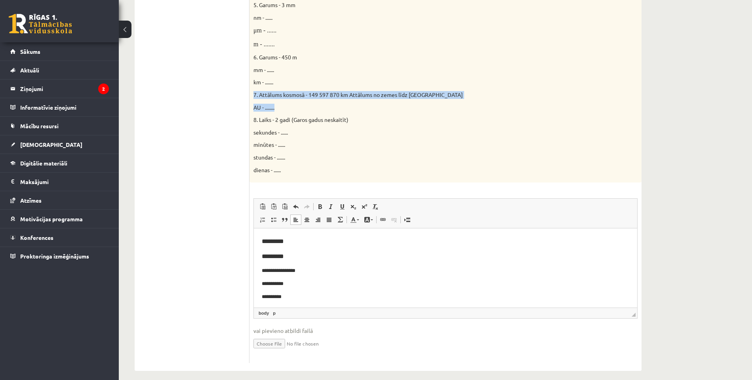
drag, startPoint x: 278, startPoint y: 103, endPoint x: 252, endPoint y: 90, distance: 29.2
drag, startPoint x: 304, startPoint y: 299, endPoint x: 308, endPoint y: 295, distance: 5.0
click at [305, 298] on html "**********" at bounding box center [445, 176] width 383 height 266
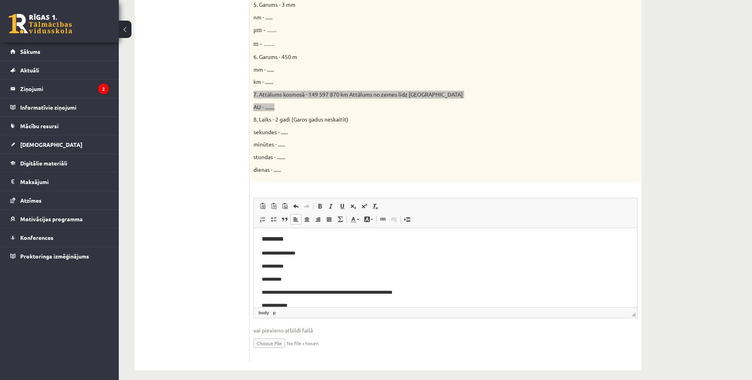
scroll to position [372, 0]
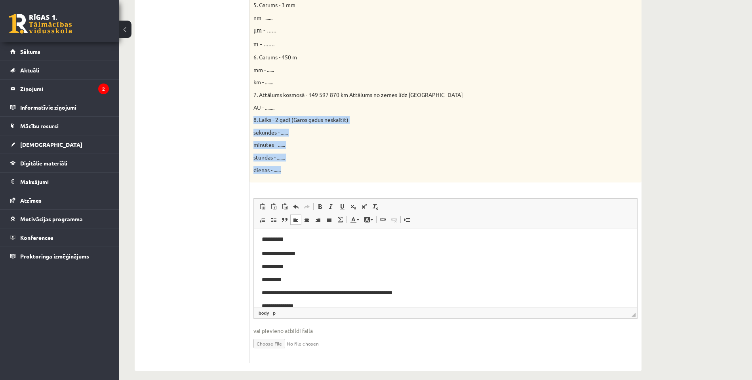
drag, startPoint x: 288, startPoint y: 166, endPoint x: 258, endPoint y: 113, distance: 61.2
click at [311, 304] on p "**********" at bounding box center [445, 306] width 367 height 8
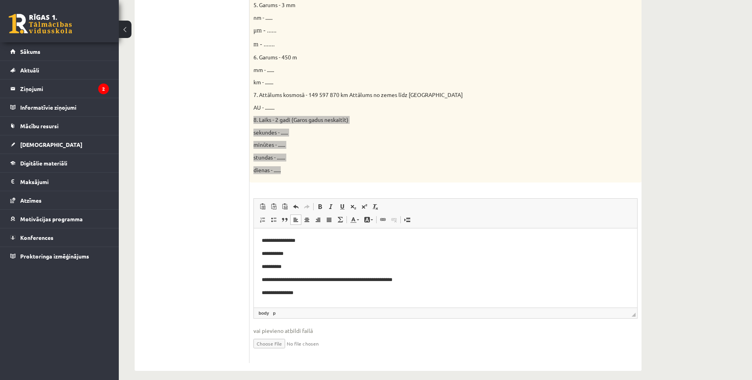
scroll to position [268, 0]
drag, startPoint x: 297, startPoint y: 291, endPoint x: 285, endPoint y: 292, distance: 12.3
click at [285, 292] on p "**********" at bounding box center [445, 293] width 367 height 8
click at [294, 279] on p "**********" at bounding box center [445, 280] width 367 height 8
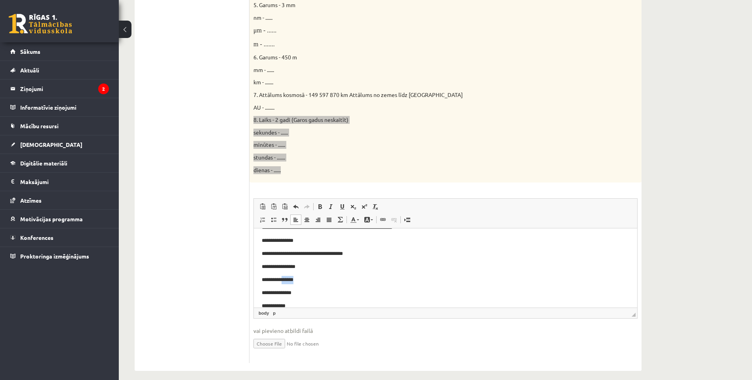
drag, startPoint x: 298, startPoint y: 280, endPoint x: 303, endPoint y: 282, distance: 5.8
click at [285, 280] on p "**********" at bounding box center [445, 280] width 367 height 8
click at [301, 266] on p "**********" at bounding box center [445, 267] width 367 height 8
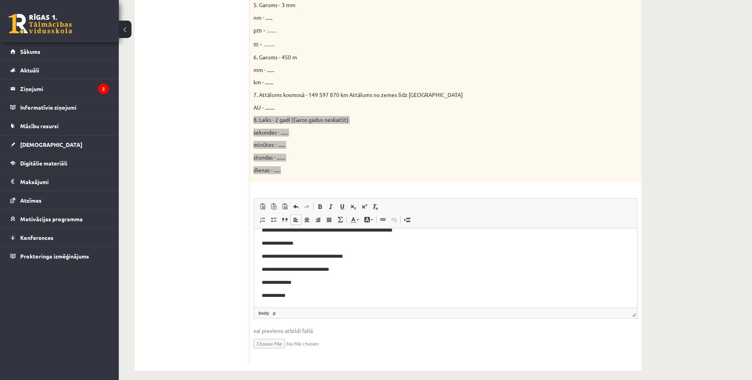
scroll to position [264, 0]
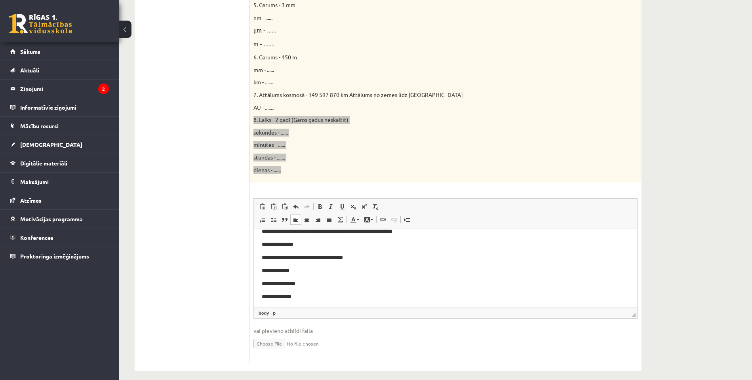
click at [298, 268] on p "**********" at bounding box center [445, 271] width 367 height 8
click at [381, 280] on p "**********" at bounding box center [445, 284] width 367 height 8
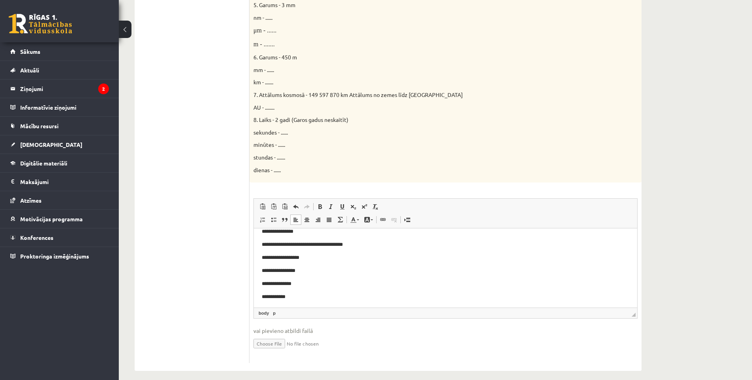
click at [287, 166] on p "dienas - ......" at bounding box center [425, 170] width 344 height 8
drag, startPoint x: 283, startPoint y: 164, endPoint x: 253, endPoint y: 114, distance: 58.7
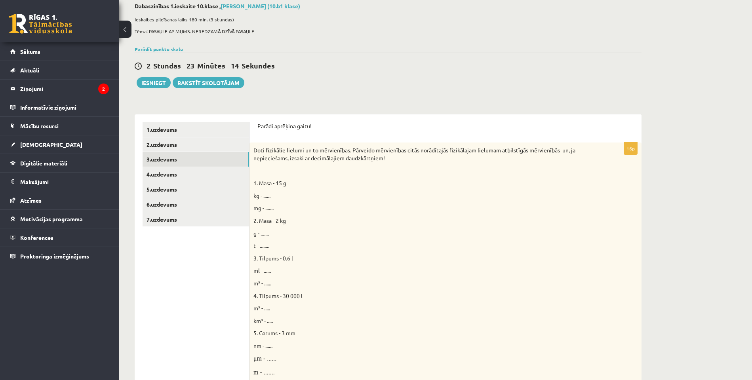
scroll to position [44, 0]
click at [166, 173] on link "4.uzdevums" at bounding box center [196, 173] width 107 height 15
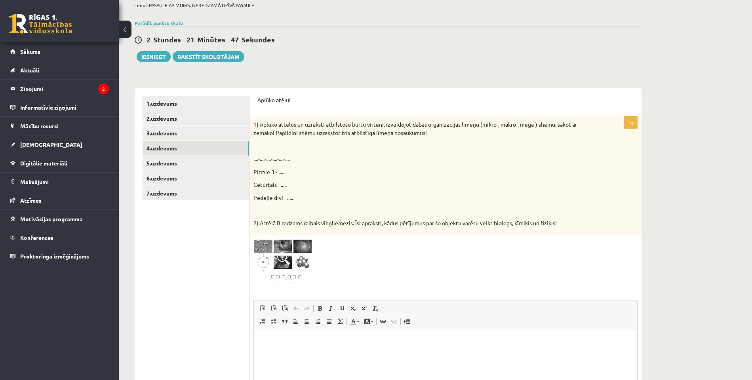
scroll to position [70, 0]
click at [280, 254] on span at bounding box center [283, 258] width 13 height 13
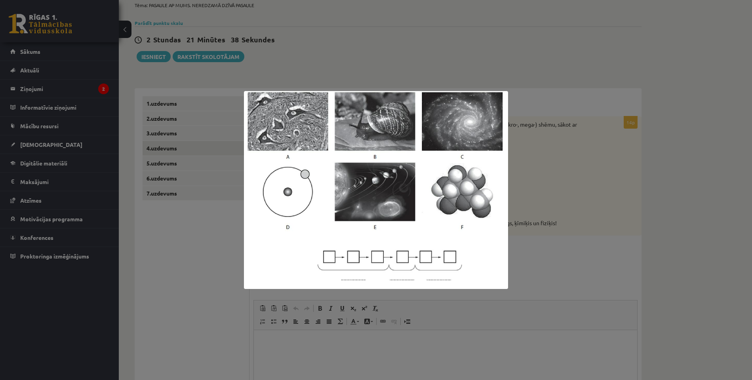
click at [628, 179] on div at bounding box center [376, 190] width 752 height 380
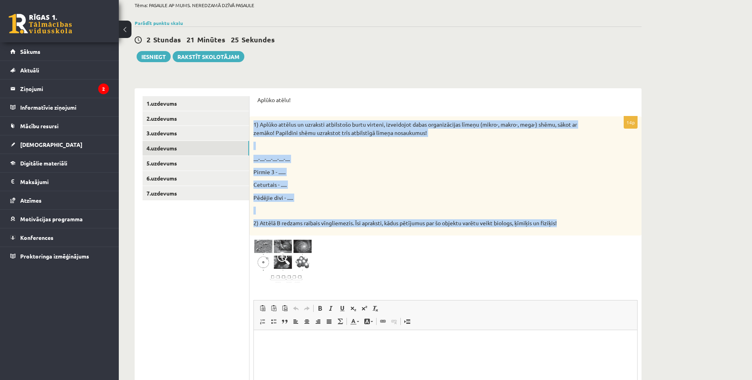
drag, startPoint x: 564, startPoint y: 219, endPoint x: 257, endPoint y: 114, distance: 324.2
click at [257, 114] on form "Aplūko atēlu! 14p 1) Aplūko attēlus un uzraksti atbilstošo burtu virteni, izvei…" at bounding box center [445, 280] width 376 height 369
click at [284, 254] on span at bounding box center [283, 258] width 13 height 13
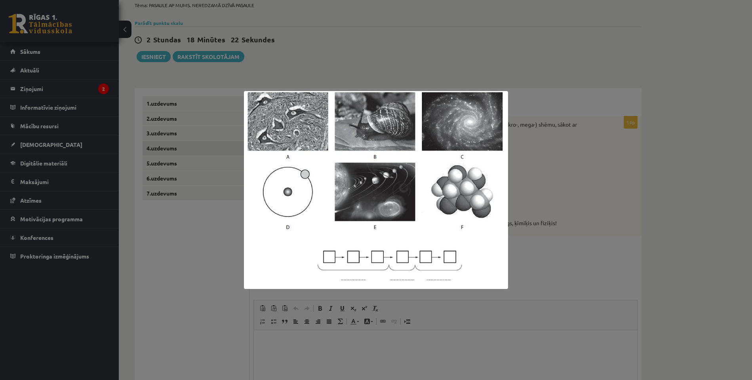
click at [631, 200] on div at bounding box center [376, 190] width 752 height 380
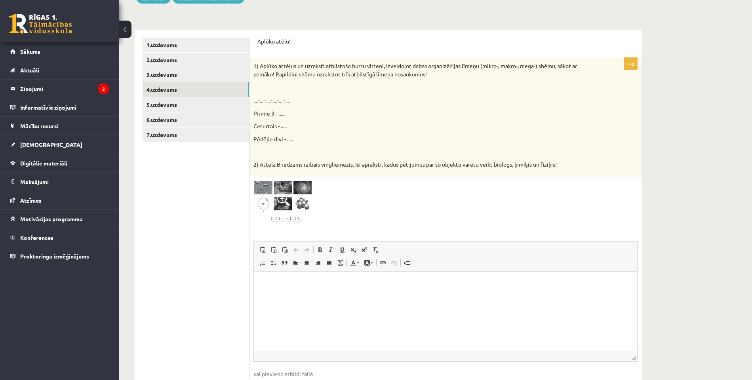
scroll to position [127, 0]
click at [282, 197] on span at bounding box center [283, 201] width 13 height 13
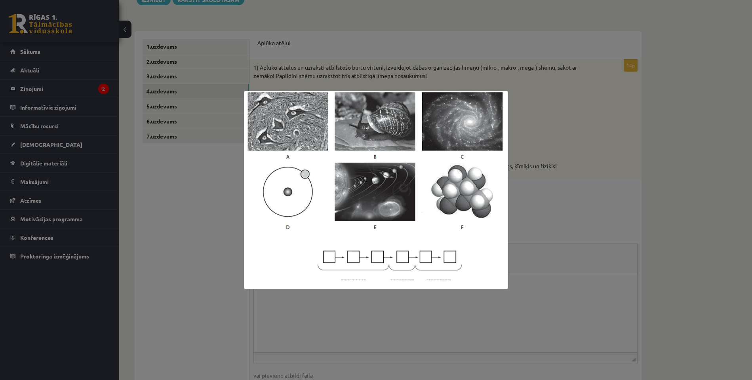
click at [586, 206] on div at bounding box center [376, 190] width 752 height 380
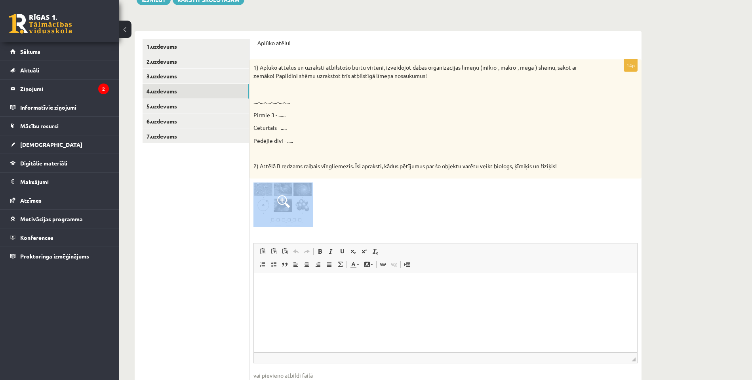
drag, startPoint x: 315, startPoint y: 217, endPoint x: 270, endPoint y: 188, distance: 53.6
click at [270, 188] on div at bounding box center [445, 205] width 384 height 45
click at [301, 289] on html at bounding box center [445, 285] width 383 height 24
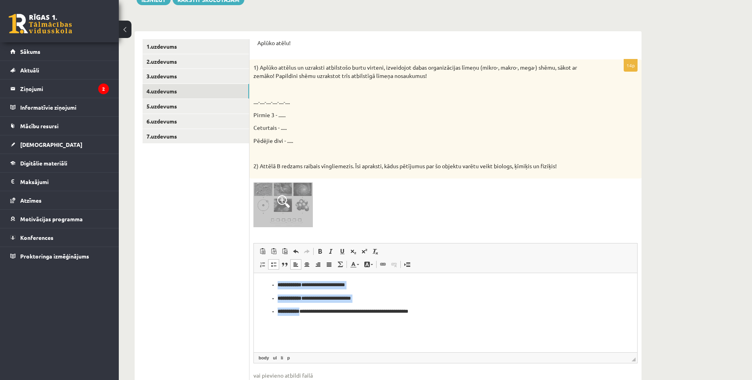
drag, startPoint x: 444, startPoint y: 312, endPoint x: 259, endPoint y: 282, distance: 187.0
click at [259, 282] on html "**********" at bounding box center [445, 298] width 383 height 51
click at [277, 261] on link "Ievietot/noņemt sarakstu ar aizzīmēm" at bounding box center [273, 264] width 11 height 10
click at [298, 261] on span at bounding box center [296, 264] width 6 height 6
click at [308, 261] on span at bounding box center [307, 264] width 6 height 6
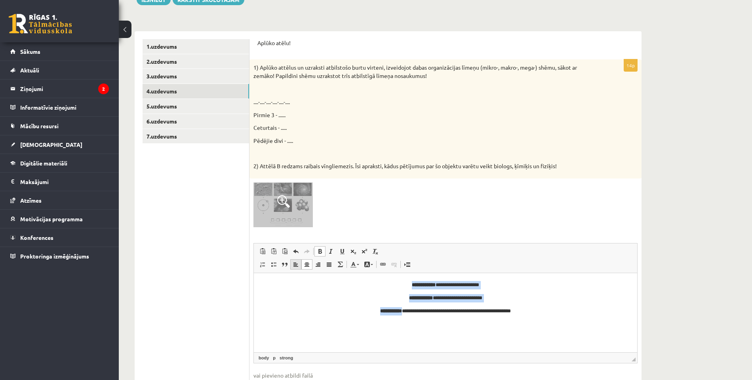
click at [297, 262] on span at bounding box center [296, 264] width 6 height 6
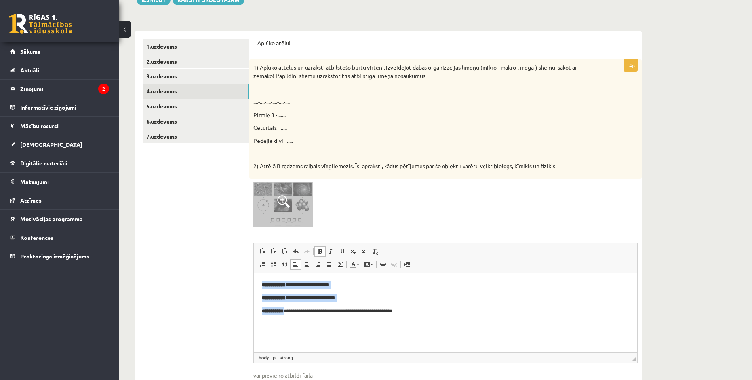
click at [320, 249] on span at bounding box center [320, 251] width 6 height 6
click at [321, 248] on span at bounding box center [320, 251] width 6 height 6
drag, startPoint x: 298, startPoint y: 310, endPoint x: 285, endPoint y: 311, distance: 13.5
click at [298, 310] on p "**********" at bounding box center [445, 311] width 367 height 8
drag, startPoint x: 263, startPoint y: 284, endPoint x: 293, endPoint y: 310, distance: 40.2
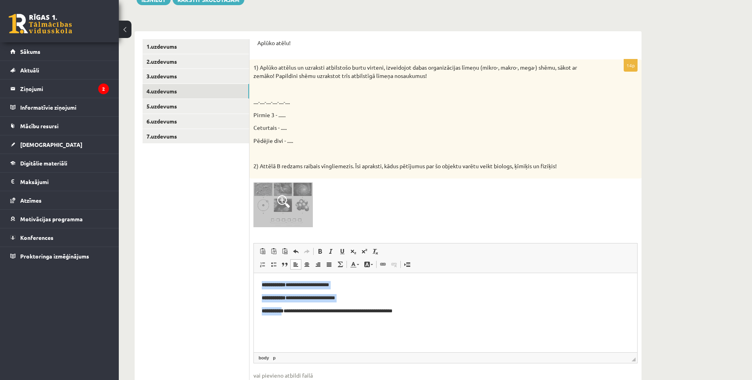
click at [291, 312] on body "**********" at bounding box center [445, 298] width 367 height 34
drag, startPoint x: 295, startPoint y: 311, endPoint x: 283, endPoint y: 275, distance: 37.6
click at [264, 283] on body "**********" at bounding box center [445, 298] width 367 height 34
click at [322, 248] on span at bounding box center [320, 251] width 6 height 6
click at [331, 249] on span at bounding box center [331, 251] width 6 height 6
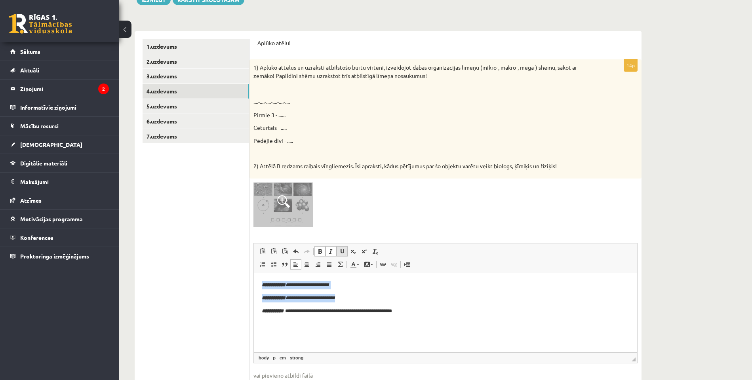
click at [337, 250] on link "Pasvītrojums Klaviatūras saīsne Komanda+U" at bounding box center [342, 251] width 11 height 10
drag, startPoint x: 321, startPoint y: 249, endPoint x: 331, endPoint y: 249, distance: 9.9
click at [323, 249] on link "Treknraksts Klaviatūras saīsne Komanda+B" at bounding box center [319, 251] width 11 height 10
drag, startPoint x: 332, startPoint y: 249, endPoint x: 338, endPoint y: 250, distance: 6.0
click at [332, 249] on span at bounding box center [331, 251] width 6 height 6
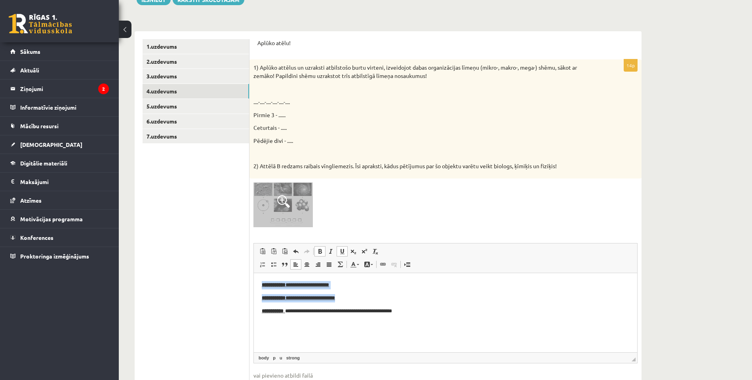
click at [343, 249] on span at bounding box center [342, 251] width 6 height 6
click at [319, 299] on p "**********" at bounding box center [445, 298] width 367 height 8
click at [280, 285] on strong "**********" at bounding box center [274, 284] width 24 height 5
drag, startPoint x: 265, startPoint y: 285, endPoint x: 292, endPoint y: 286, distance: 27.7
click at [285, 286] on strong "**********" at bounding box center [274, 284] width 24 height 5
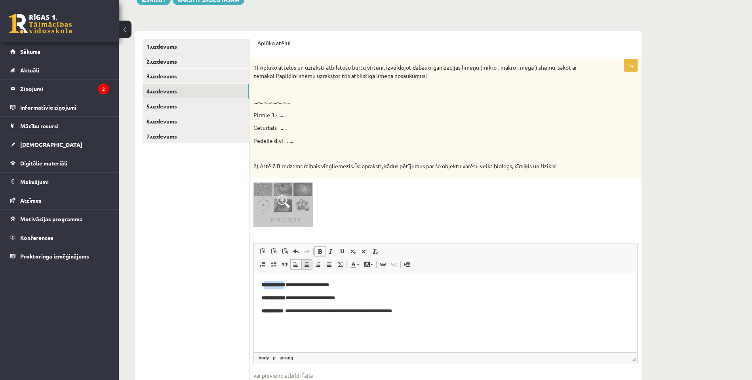
drag, startPoint x: 320, startPoint y: 248, endPoint x: 312, endPoint y: 257, distance: 12.0
click at [320, 248] on span at bounding box center [320, 251] width 6 height 6
click at [319, 249] on span at bounding box center [320, 251] width 6 height 6
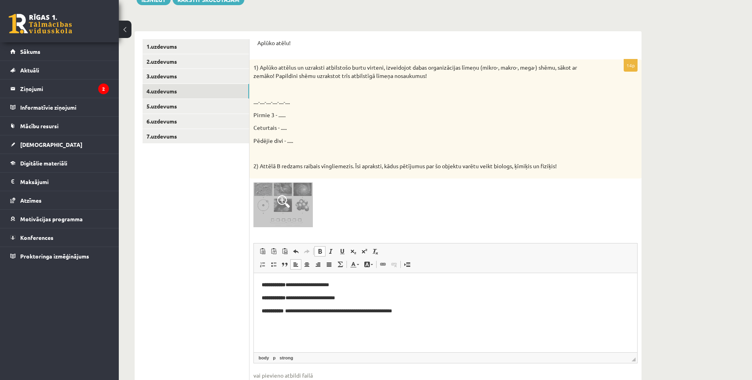
click at [319, 249] on span at bounding box center [320, 251] width 6 height 6
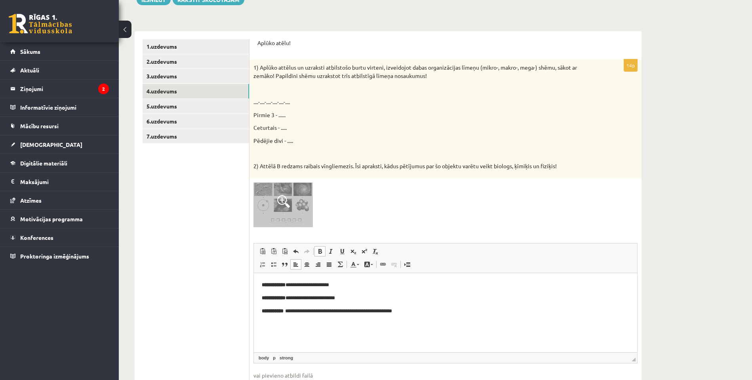
click at [319, 249] on span at bounding box center [320, 251] width 6 height 6
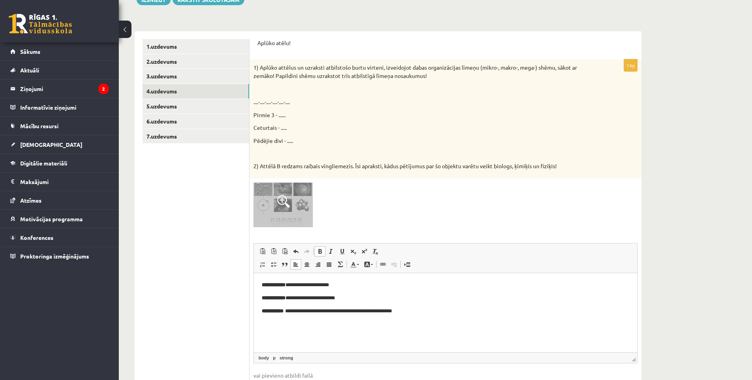
click at [319, 249] on span at bounding box center [320, 251] width 6 height 6
drag, startPoint x: 263, startPoint y: 284, endPoint x: 296, endPoint y: 286, distance: 32.9
click at [294, 286] on p "**********" at bounding box center [445, 285] width 367 height 8
click at [334, 249] on span at bounding box center [331, 251] width 6 height 6
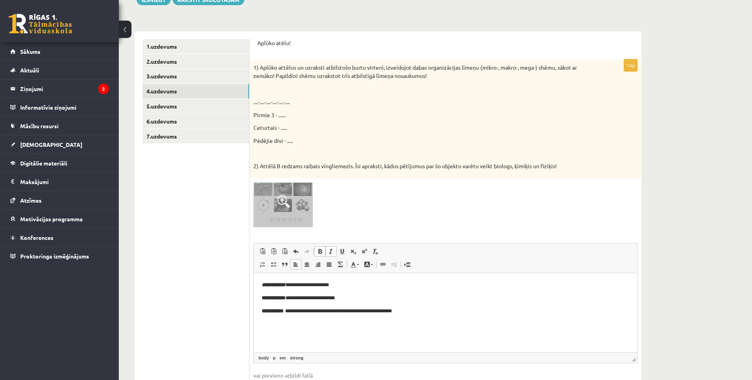
click at [324, 249] on link "Treknraksts Klaviatūras saīsne Komanda+B" at bounding box center [319, 251] width 11 height 10
click at [332, 249] on span at bounding box center [331, 251] width 6 height 6
click at [358, 264] on span at bounding box center [358, 264] width 2 height 1
drag, startPoint x: 377, startPoint y: 312, endPoint x: 255, endPoint y: 281, distance: 125.9
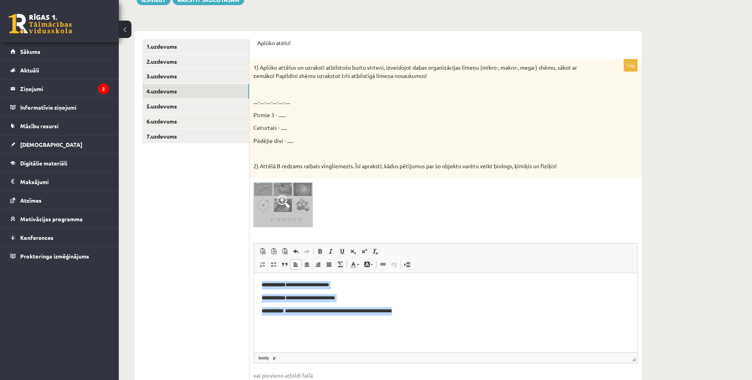
click at [255, 281] on html "**********" at bounding box center [445, 298] width 383 height 50
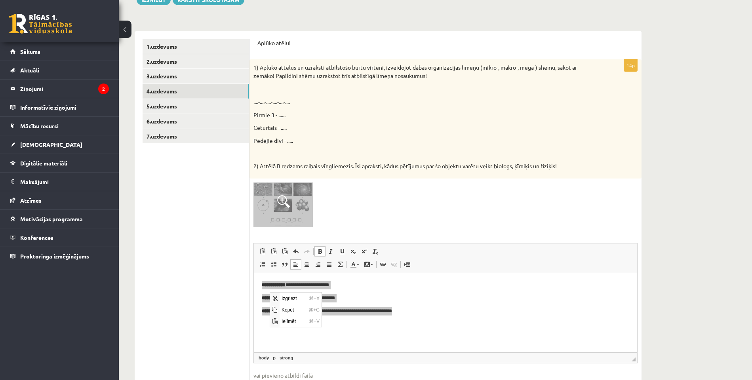
scroll to position [0, 0]
drag, startPoint x: 297, startPoint y: 301, endPoint x: 314, endPoint y: 322, distance: 27.4
click at [297, 301] on span "Izgriezt" at bounding box center [293, 297] width 27 height 11
drag, startPoint x: 314, startPoint y: 288, endPoint x: 328, endPoint y: 301, distance: 18.8
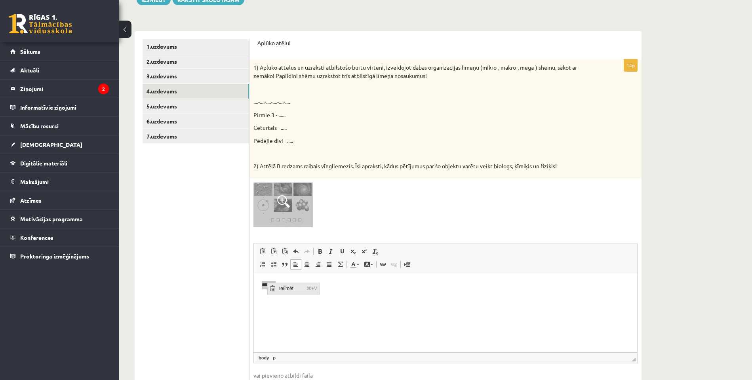
click at [314, 288] on span "⌘+V" at bounding box center [311, 287] width 15 height 11
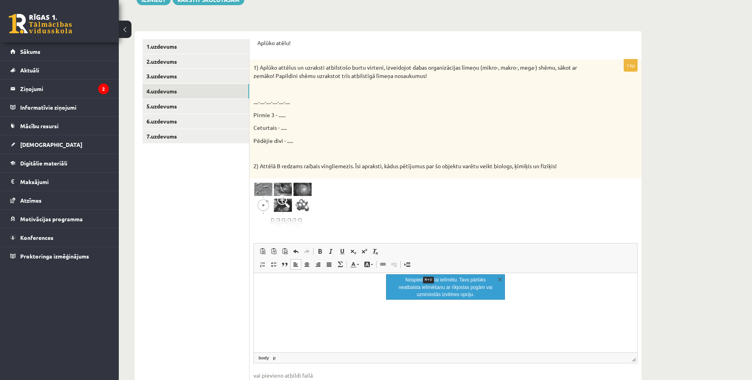
click at [473, 287] on p "Nospied ⌘+V lai ielīmētu. Tavs pārlūks neatbalsta ielīmēšanu ar rīkjoslas pogām…" at bounding box center [446, 287] width 100 height 22
drag, startPoint x: 501, startPoint y: 279, endPoint x: 189, endPoint y: 20, distance: 405.2
click at [501, 279] on link "X" at bounding box center [500, 279] width 8 height 8
click at [284, 282] on p "Bagātinātā teksta redaktors, wiswyg-editor-user-answer-47024753592540" at bounding box center [445, 285] width 367 height 8
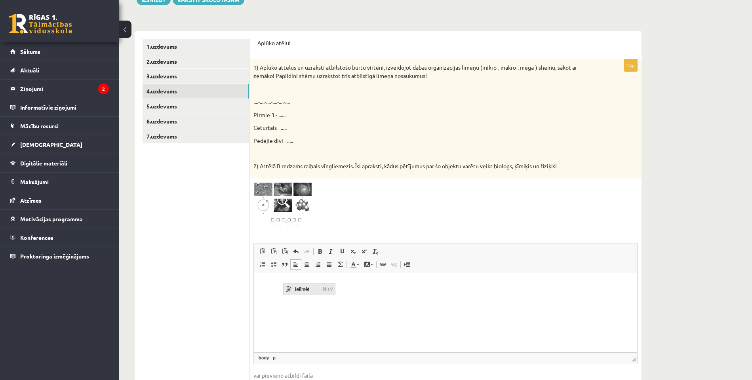
click at [308, 292] on span "Ielīmēt" at bounding box center [306, 288] width 27 height 11
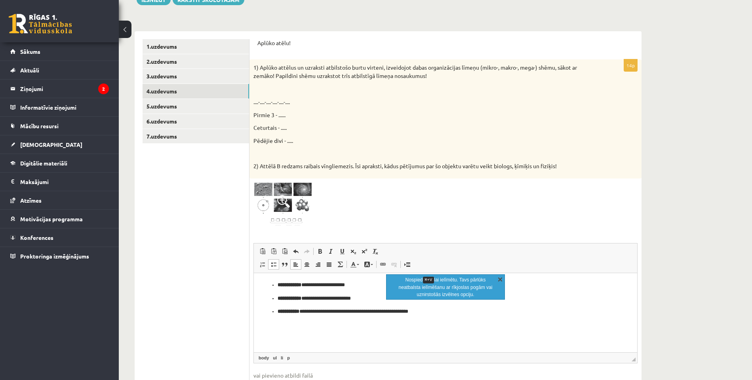
click at [502, 280] on link "X" at bounding box center [500, 279] width 8 height 8
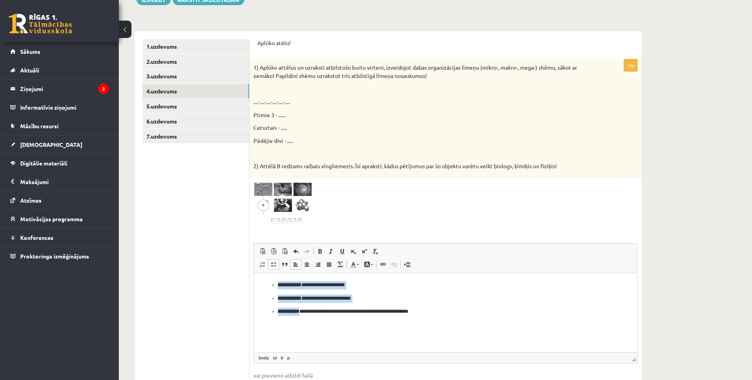
drag, startPoint x: 410, startPoint y: 308, endPoint x: 244, endPoint y: 276, distance: 169.4
click at [254, 276] on html "**********" at bounding box center [445, 298] width 383 height 51
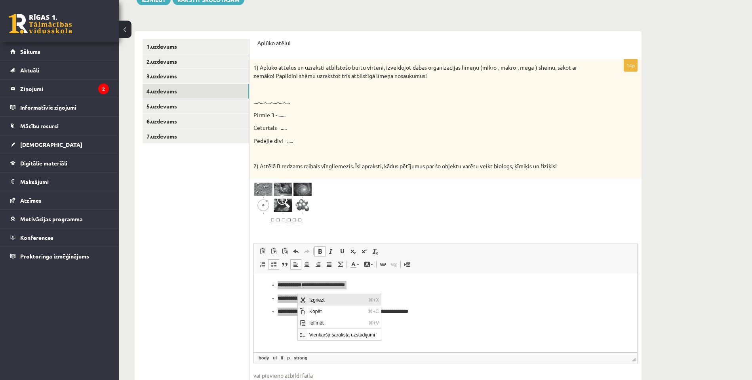
click at [325, 300] on span "Izgriezt" at bounding box center [336, 299] width 59 height 11
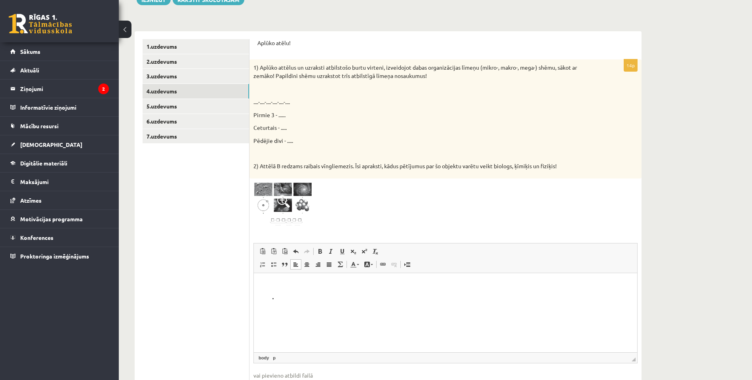
click at [284, 296] on li "Bagātinātā teksta redaktors, wiswyg-editor-user-answer-47024753592540" at bounding box center [446, 298] width 336 height 8
click at [151, 105] on link "5.uzdevums" at bounding box center [196, 106] width 107 height 15
